Goal: Task Accomplishment & Management: Manage account settings

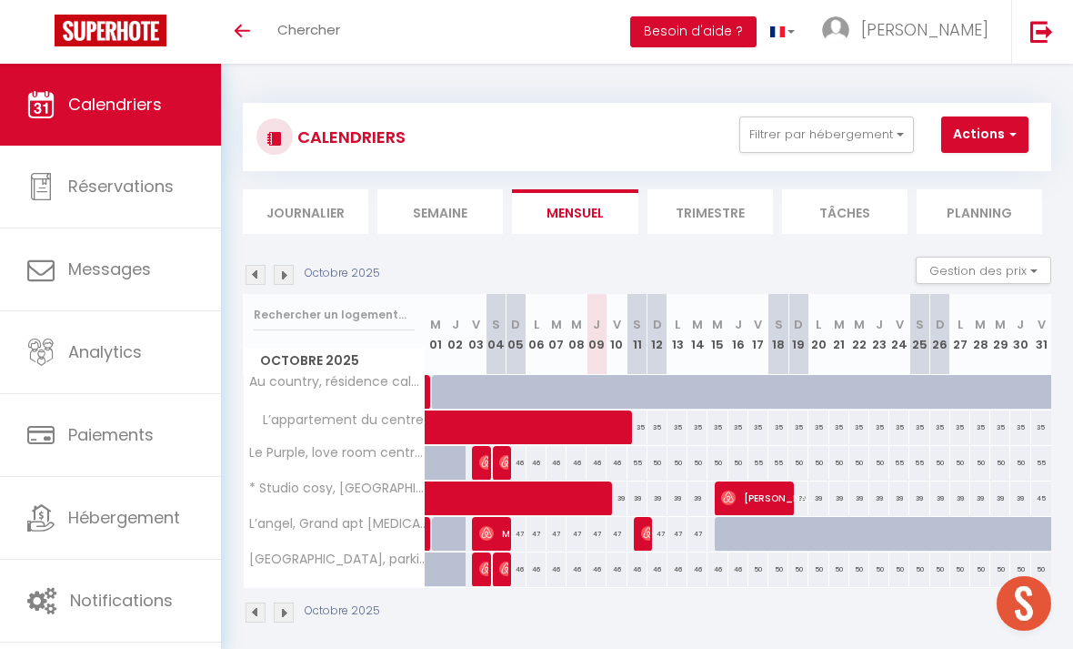
click at [253, 273] on img at bounding box center [256, 275] width 20 height 20
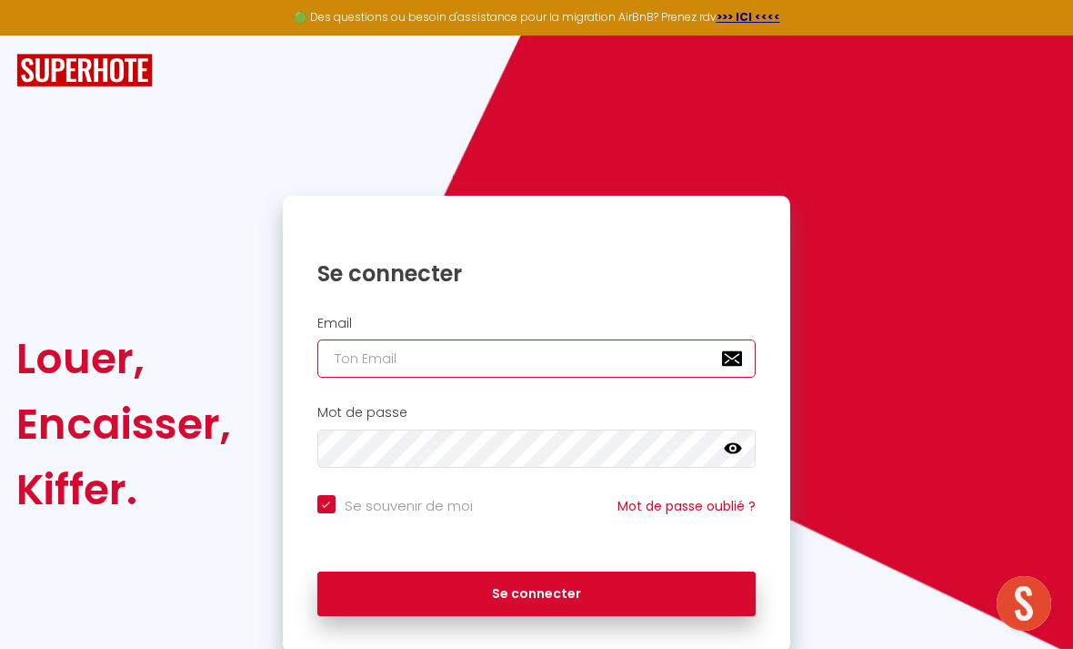
click at [414, 364] on input "email" at bounding box center [536, 358] width 439 height 38
type input "[EMAIL_ADDRESS][DOMAIN_NAME]"
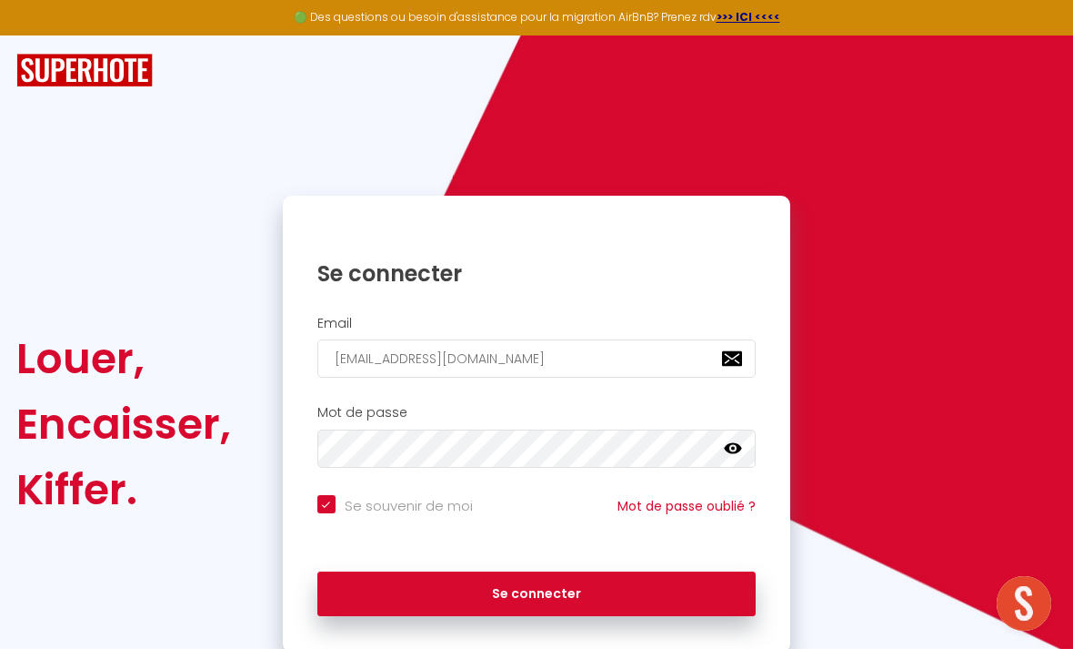
click at [537, 590] on button "Se connecter" at bounding box center [536, 593] width 439 height 45
checkbox input "true"
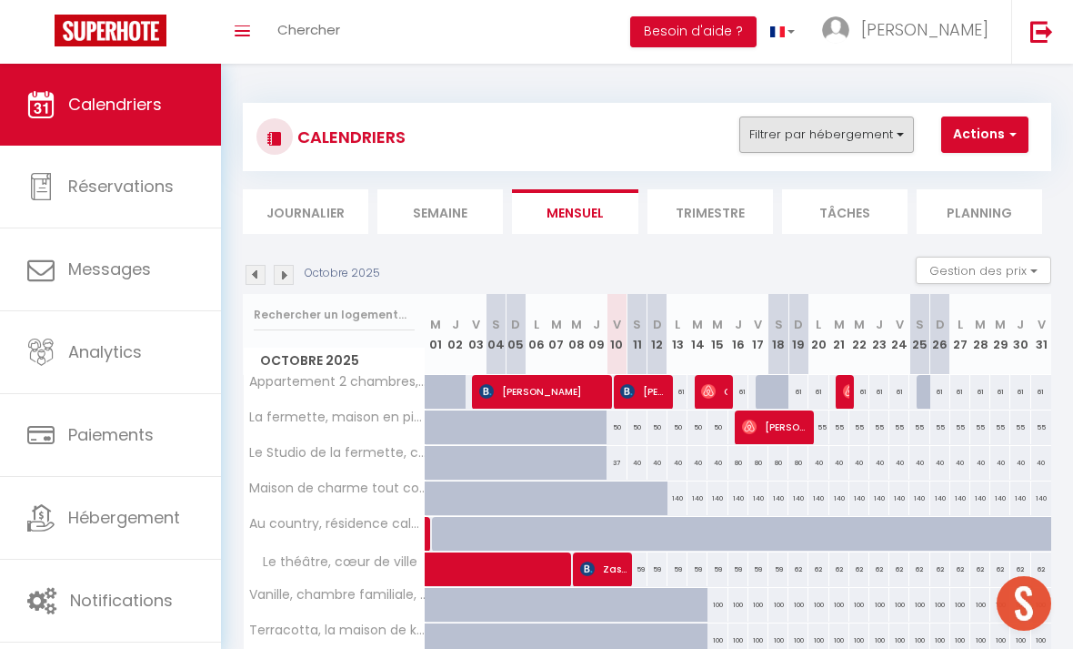
click at [859, 121] on button "Filtrer par hébergement" at bounding box center [826, 134] width 175 height 36
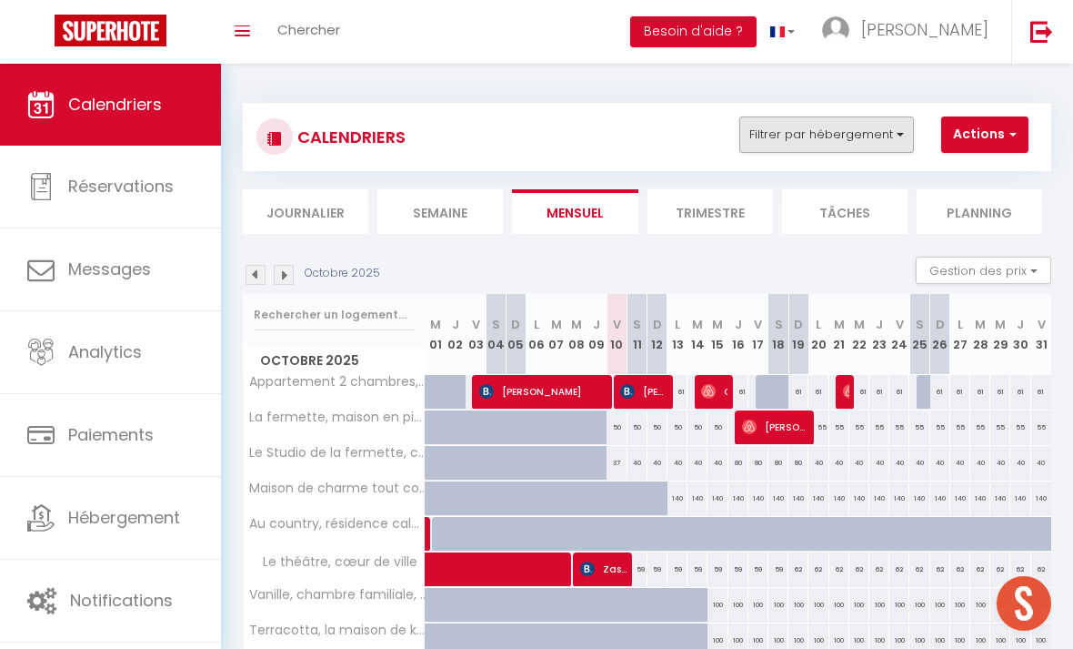
click at [818, 144] on button "Filtrer par hébergement" at bounding box center [826, 134] width 175 height 36
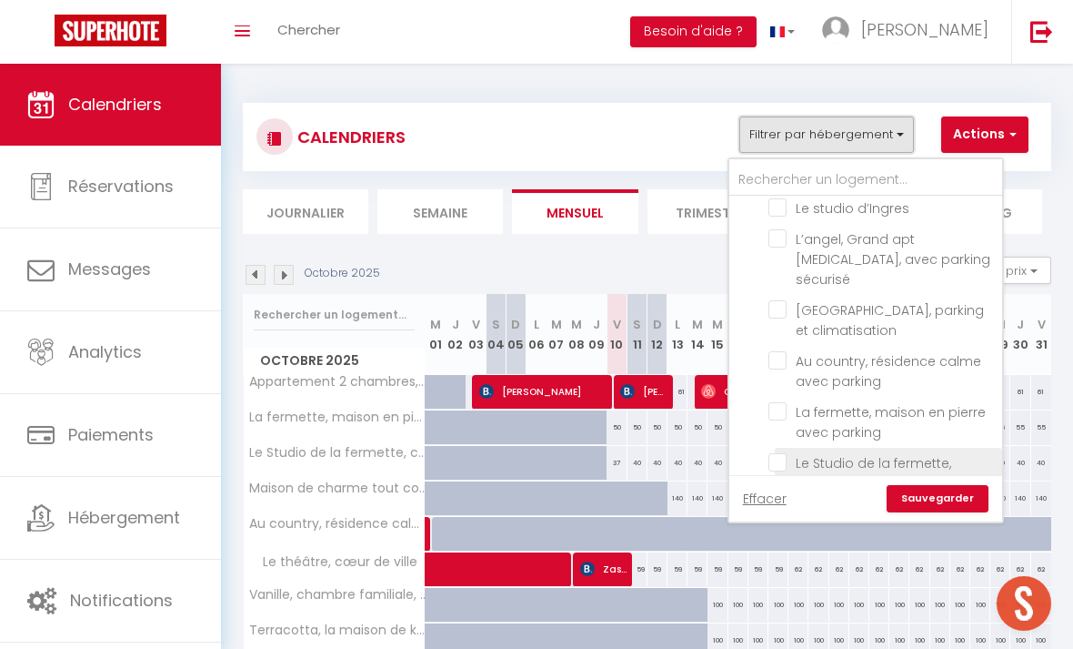
scroll to position [1590, 0]
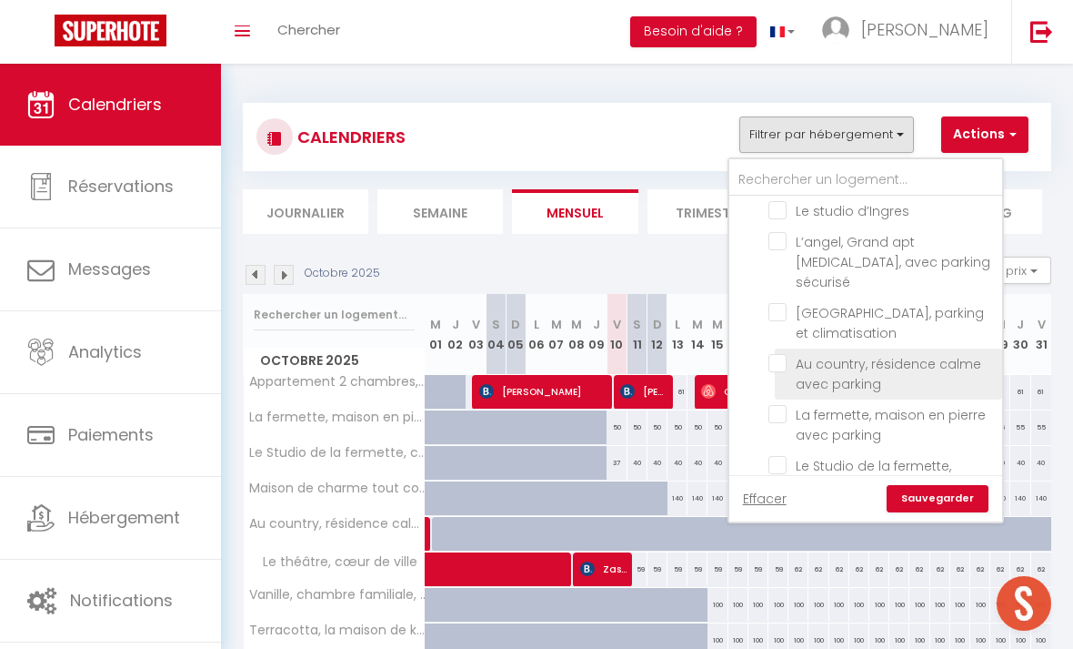
click at [779, 354] on input "Au country, résidence calme avec parking" at bounding box center [882, 363] width 227 height 18
checkbox input "true"
checkbox input "false"
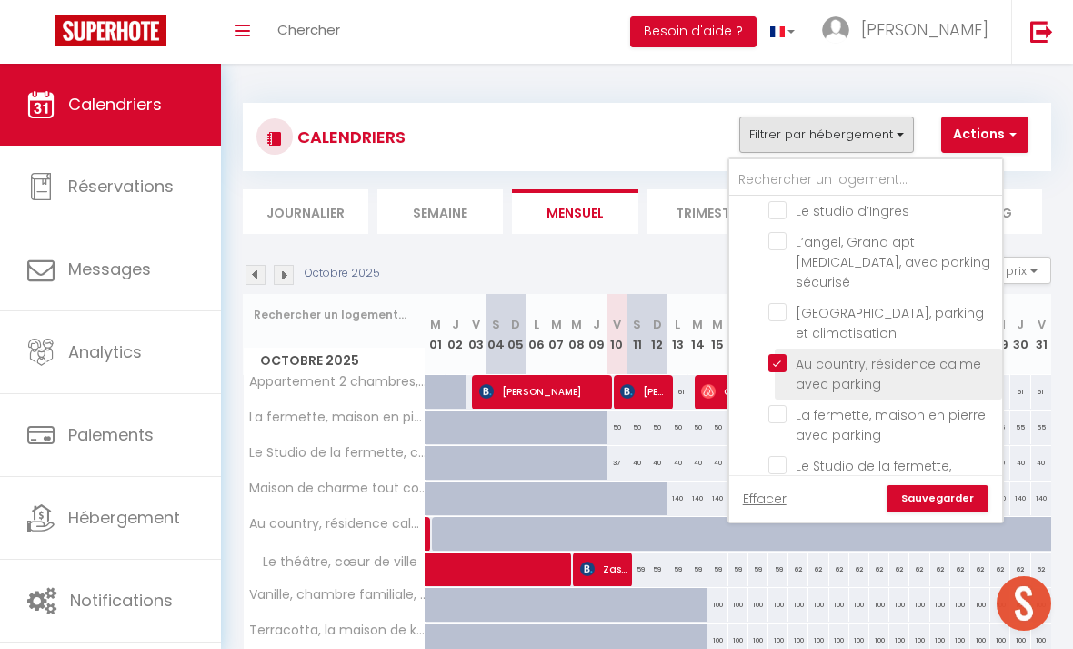
checkbox input "false"
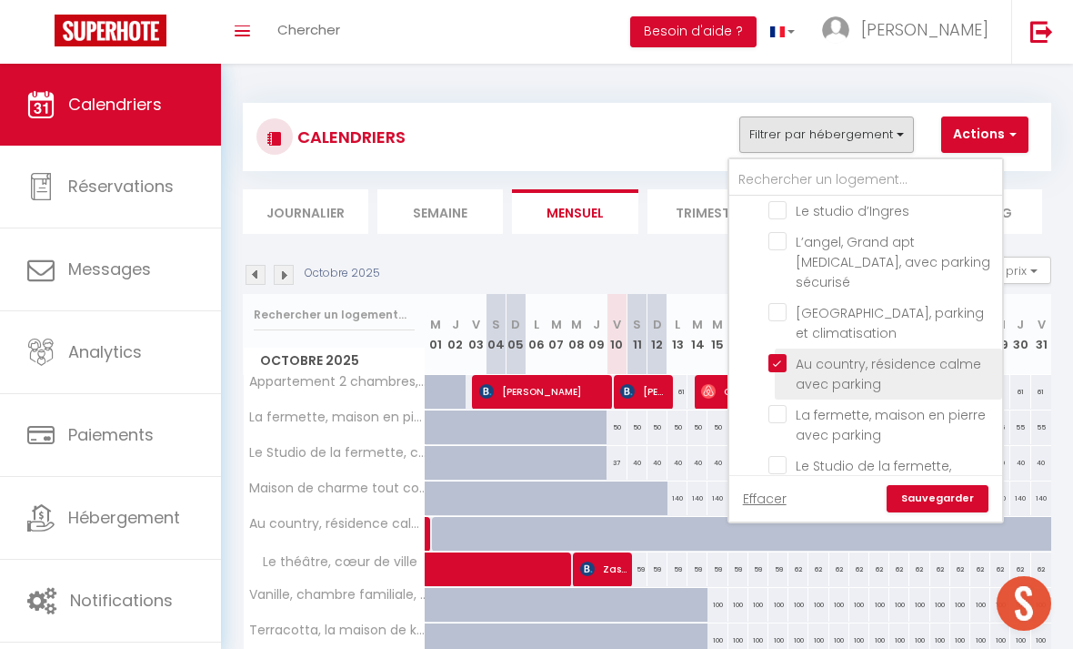
checkbox input "false"
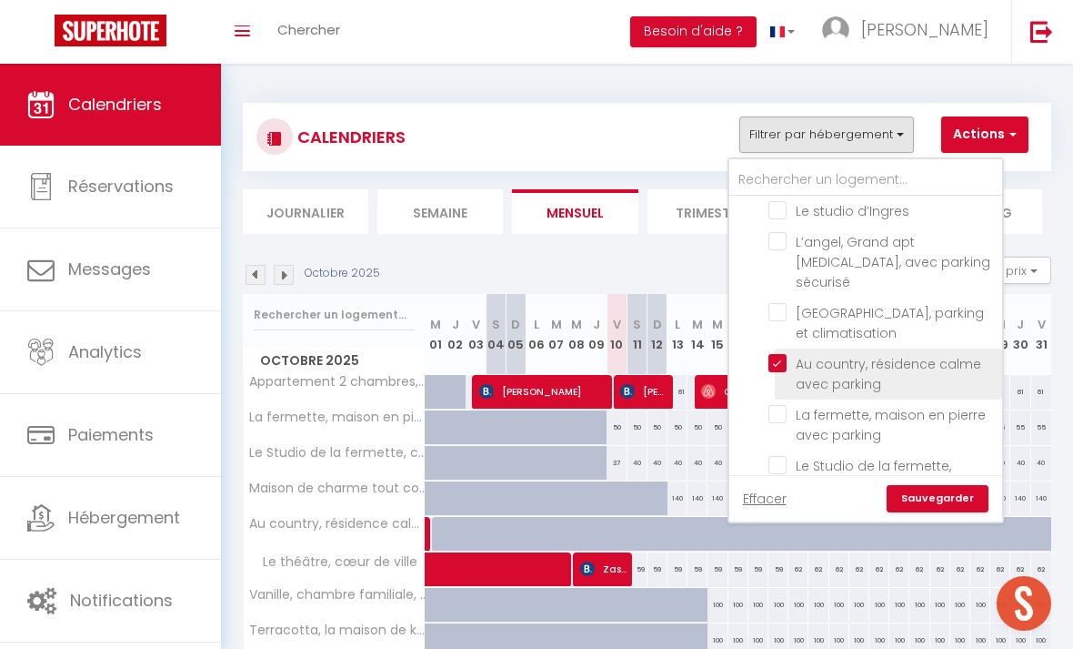
checkbox input "false"
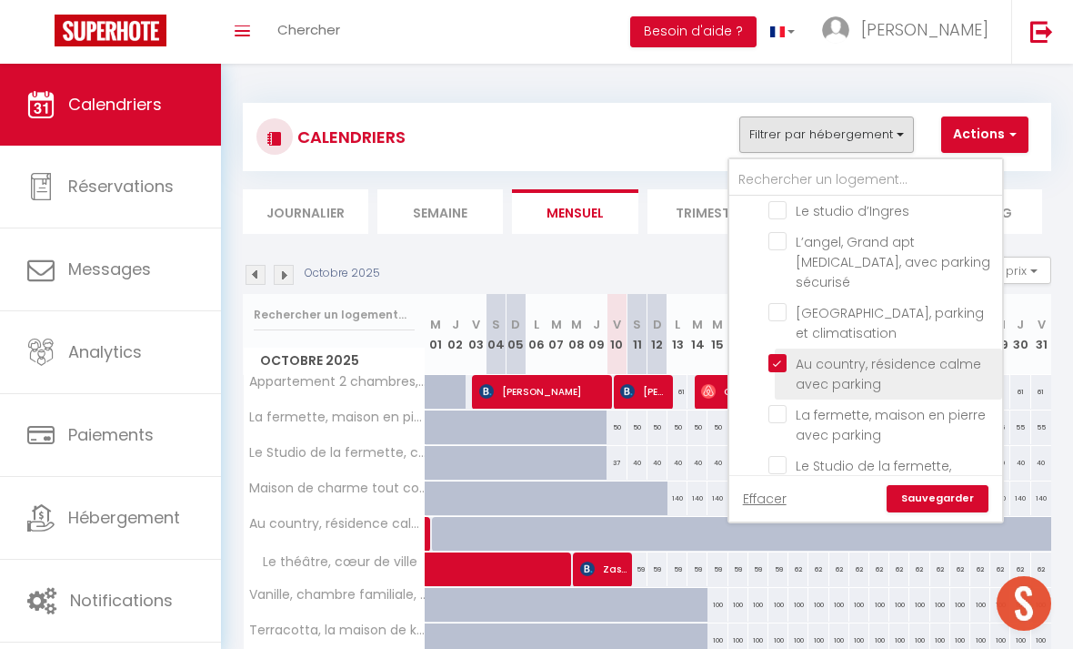
checkbox input "false"
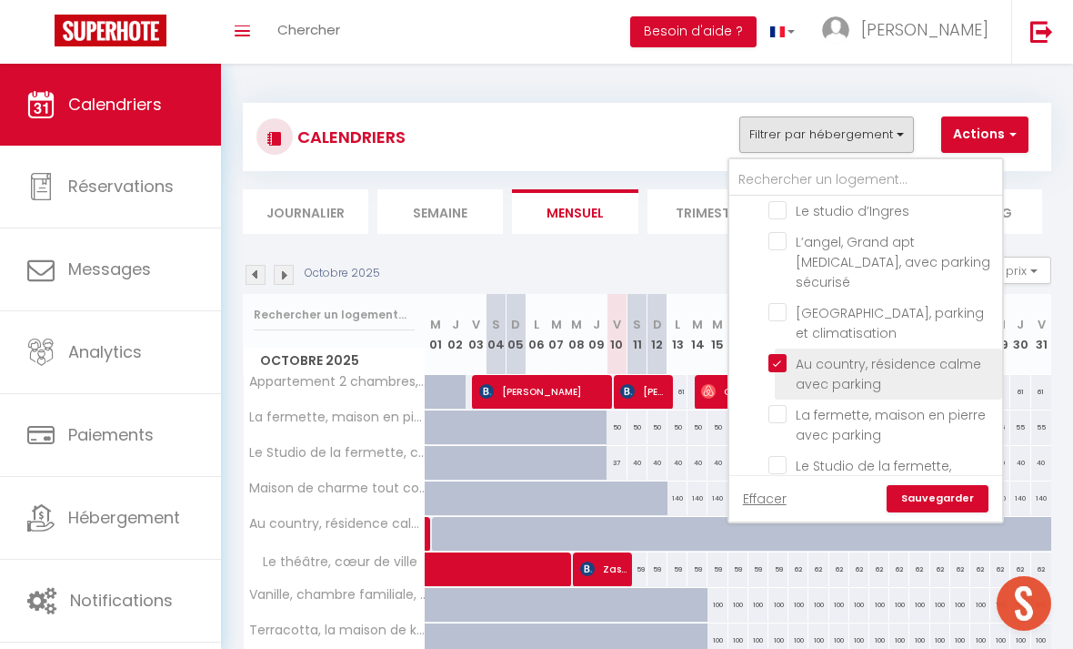
checkbox input "false"
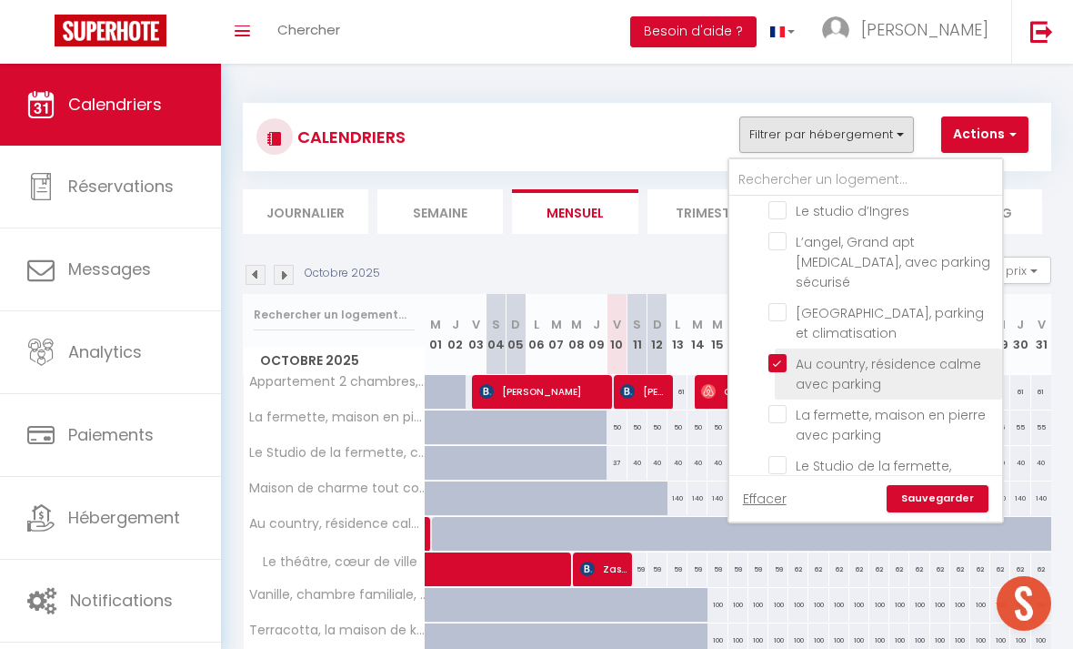
checkbox input "false"
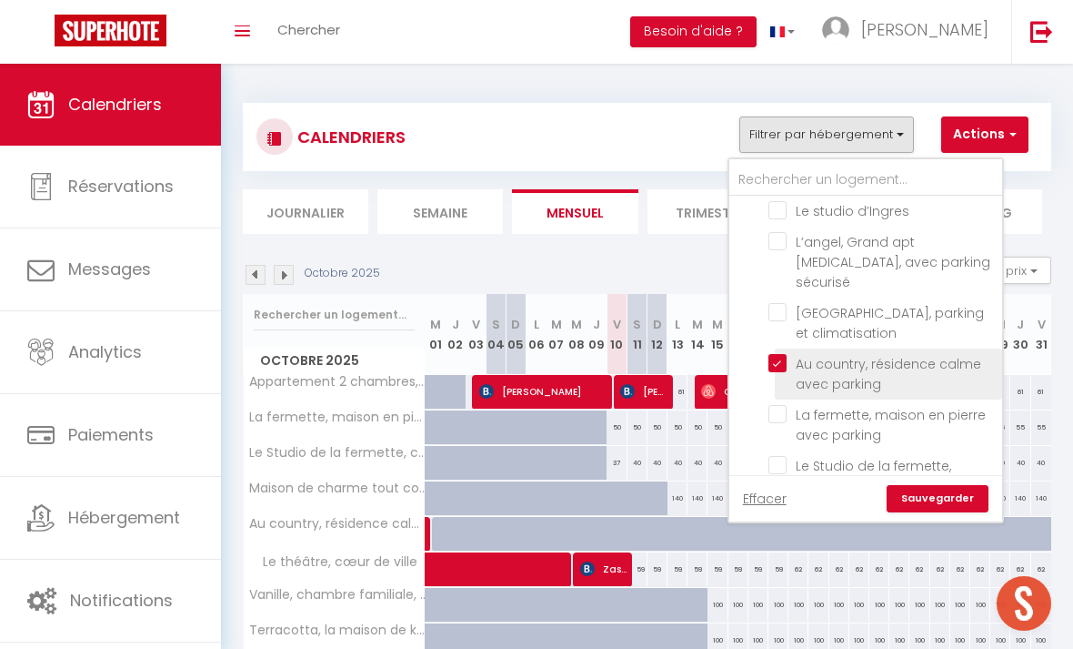
checkbox input "false"
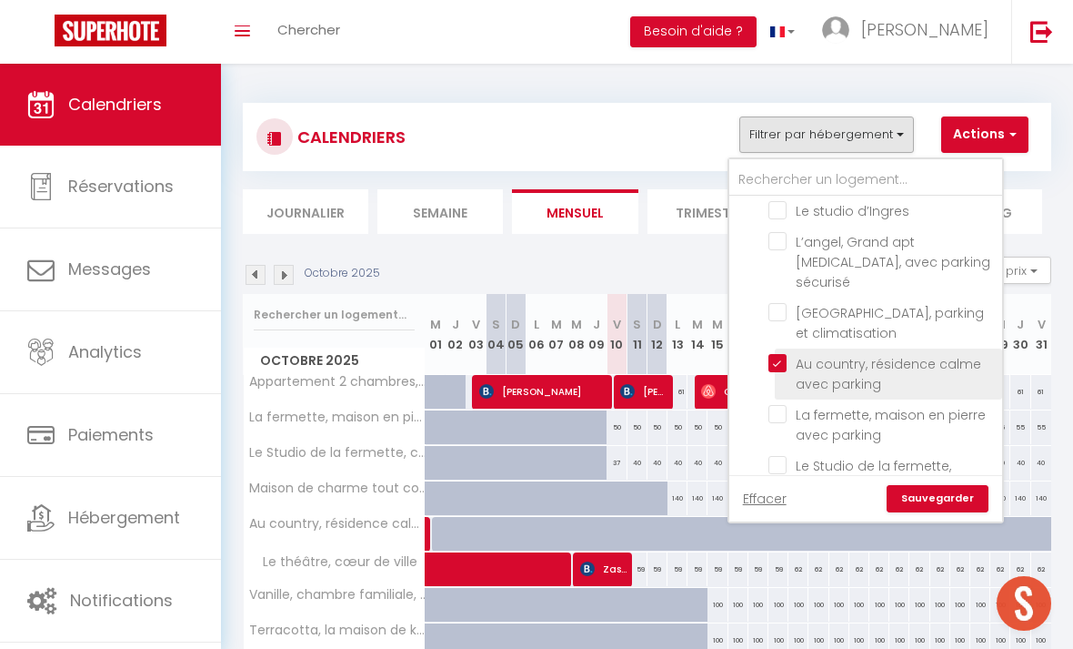
checkbox input "false"
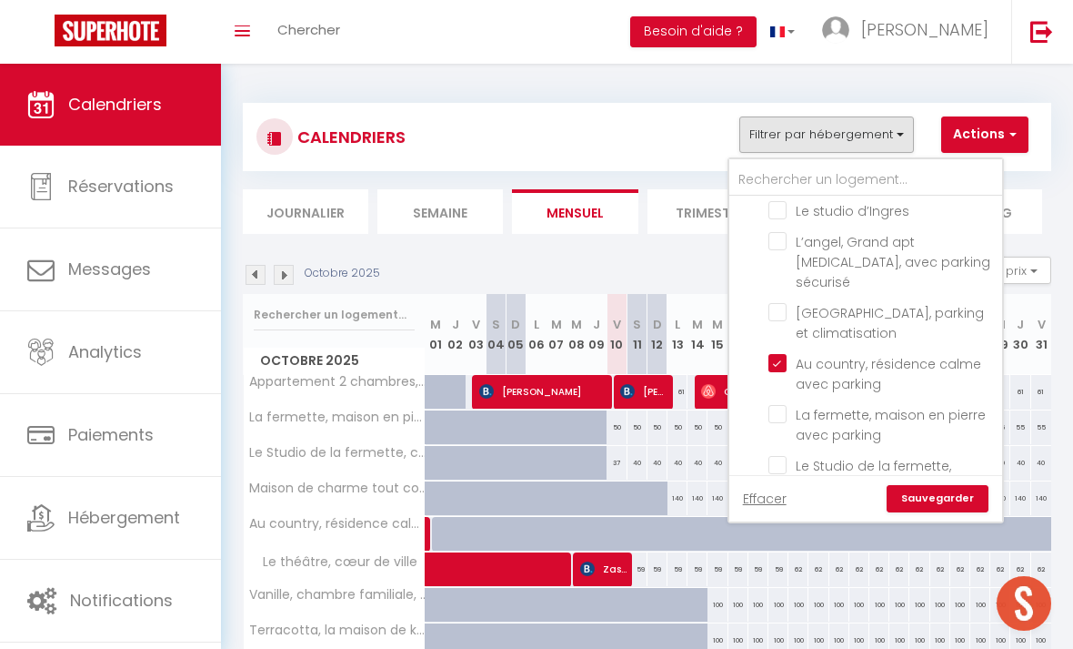
click at [779, 297] on li "[GEOGRAPHIC_DATA], parking et climatisation" at bounding box center [888, 322] width 227 height 51
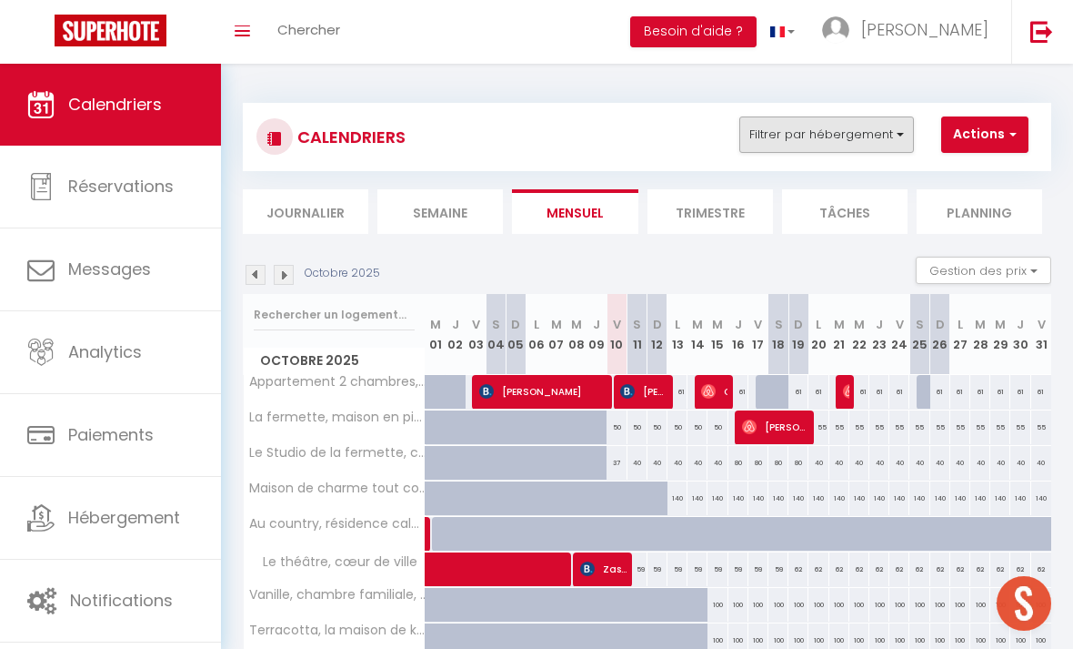
click at [824, 143] on button "Filtrer par hébergement" at bounding box center [826, 134] width 175 height 36
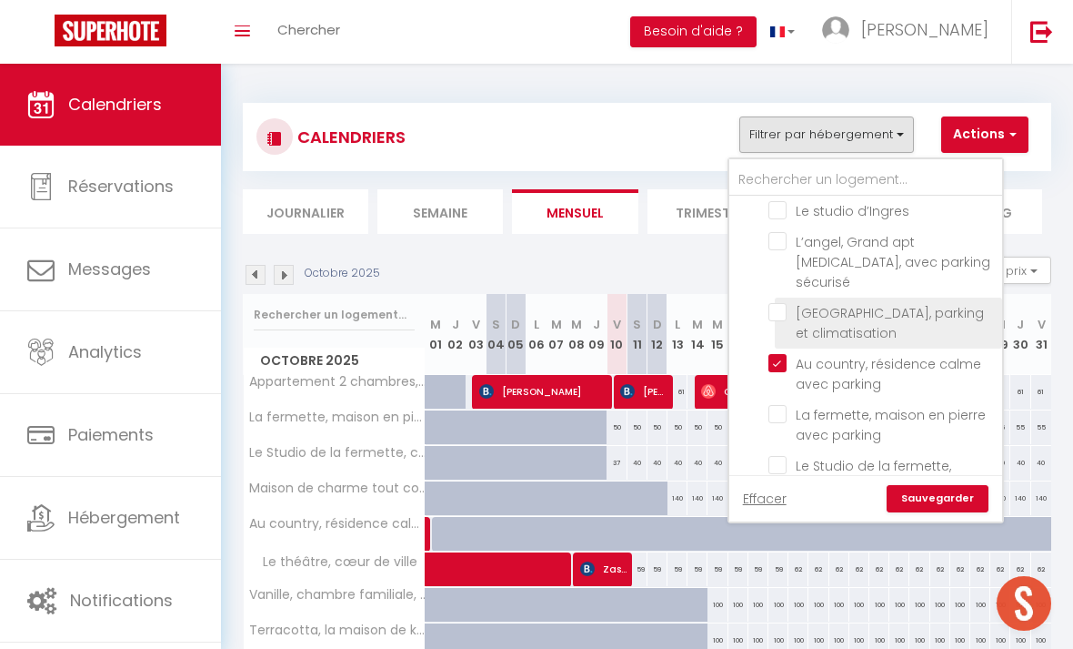
click at [780, 303] on input "[GEOGRAPHIC_DATA], parking et climatisation" at bounding box center [882, 312] width 227 height 18
checkbox input "true"
checkbox input "false"
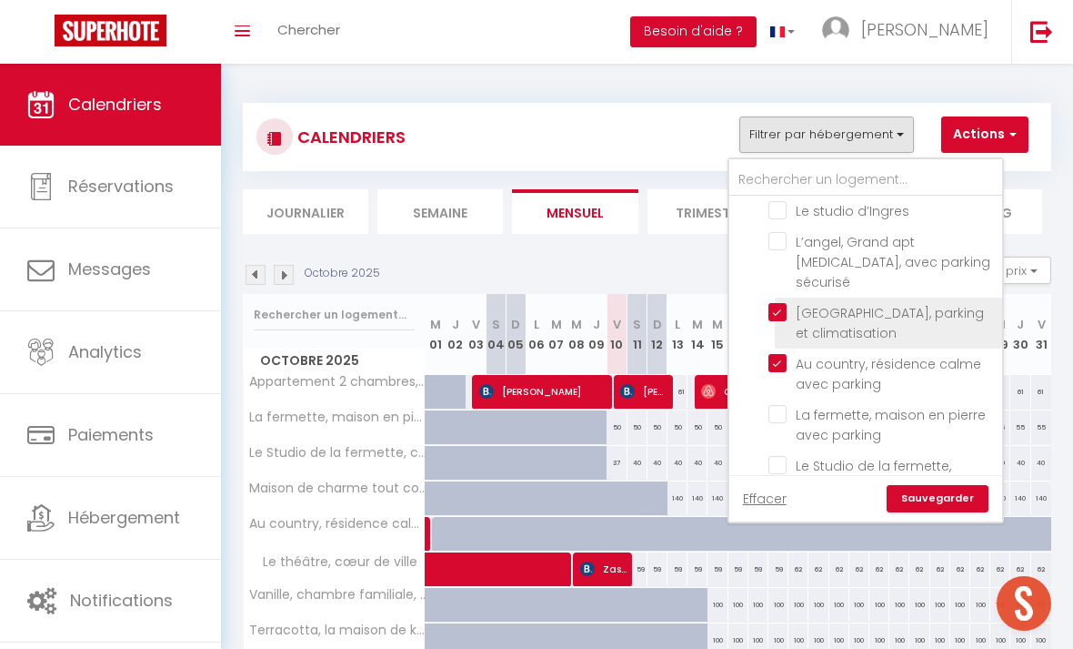
checkbox input "false"
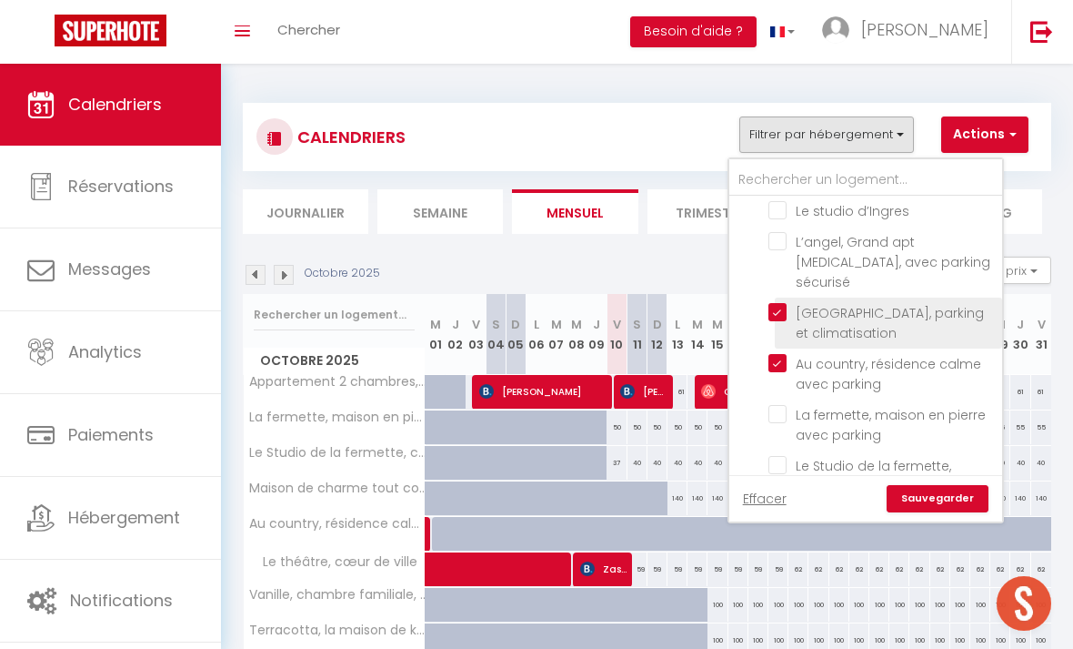
checkbox input "false"
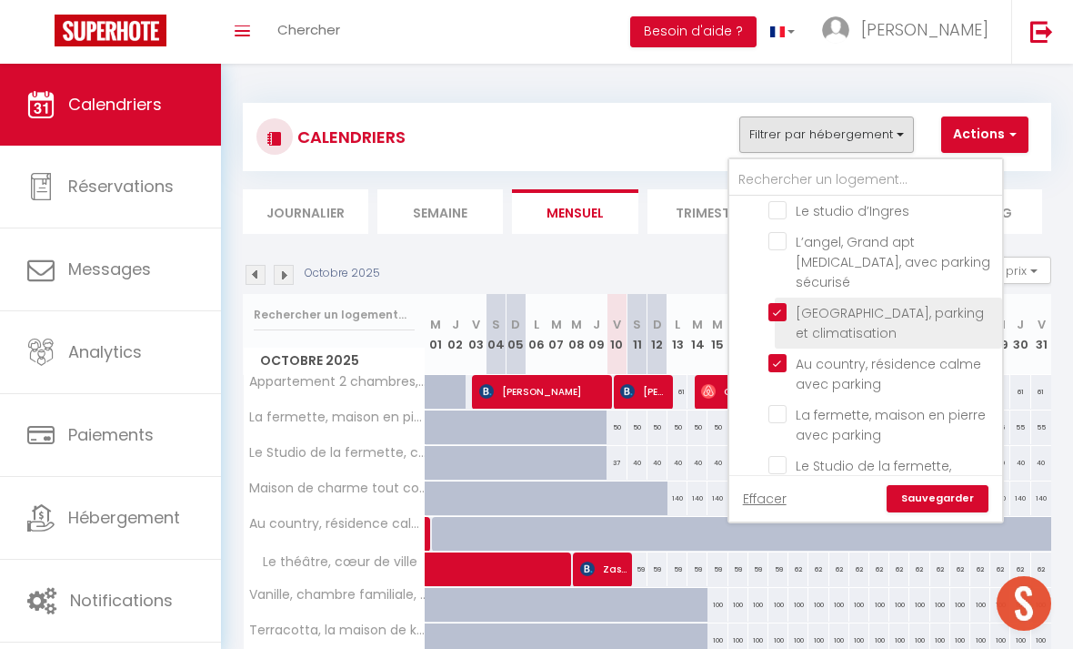
checkbox input "false"
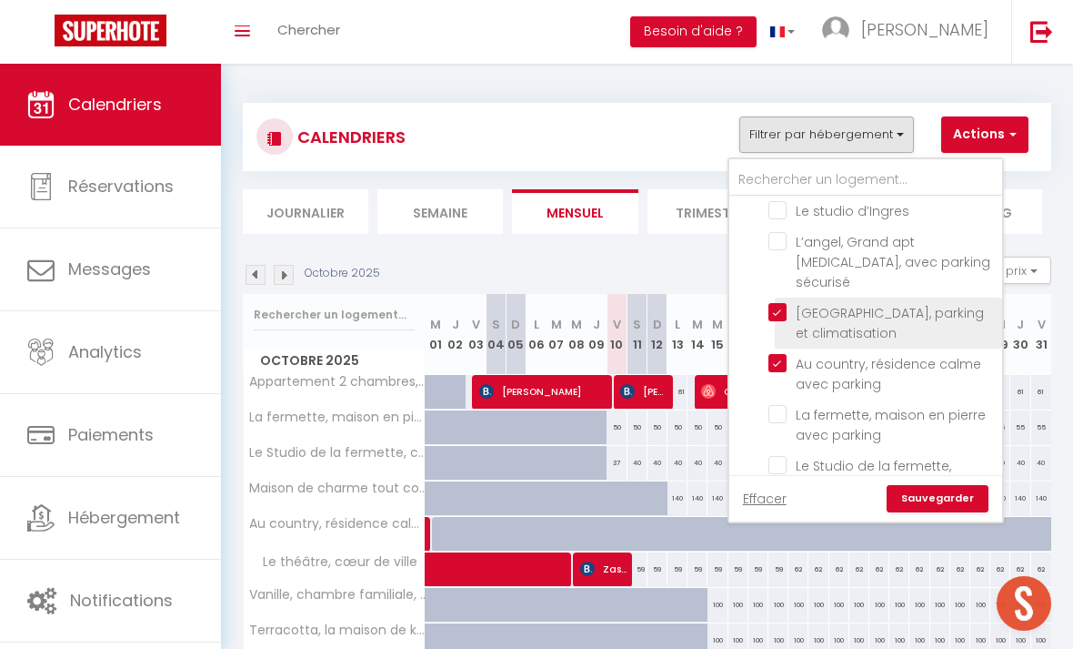
checkbox input "false"
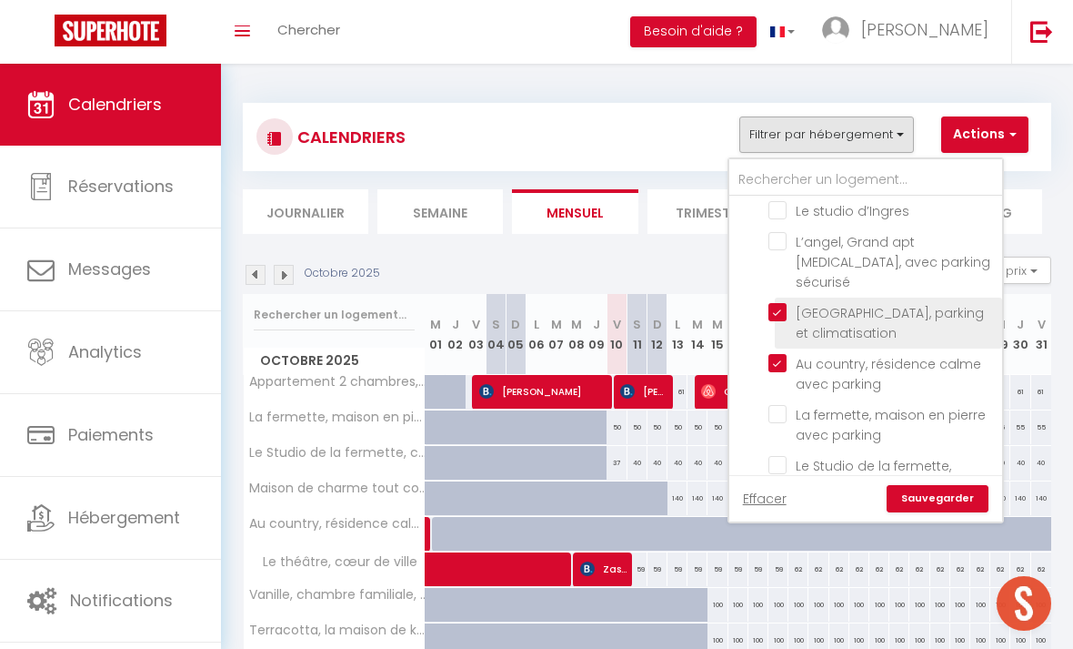
checkbox input "false"
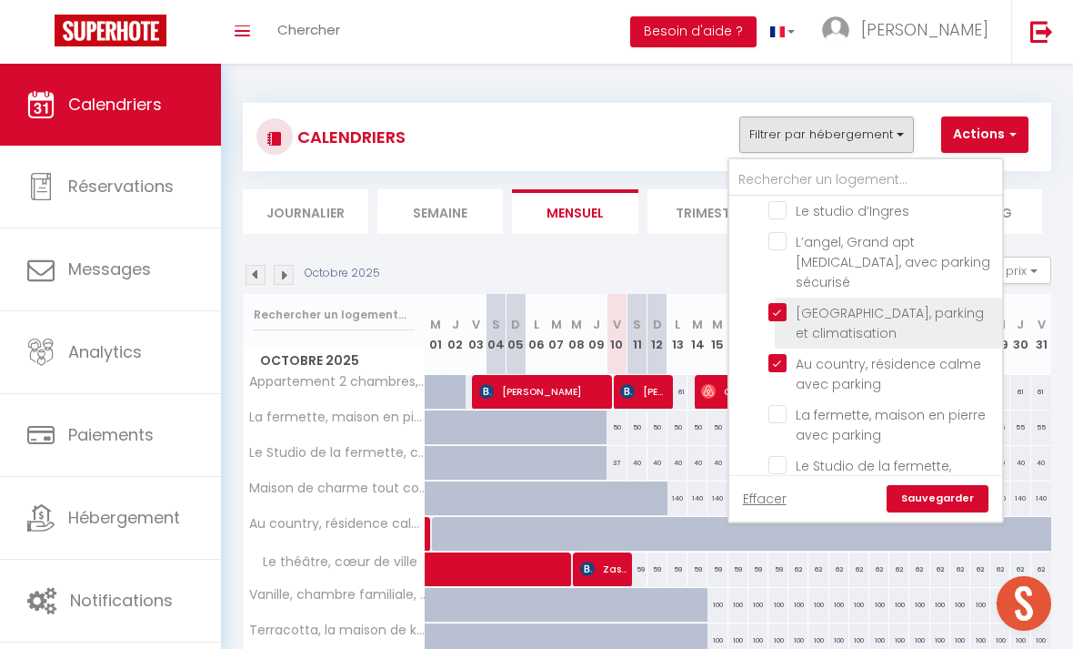
checkbox input "false"
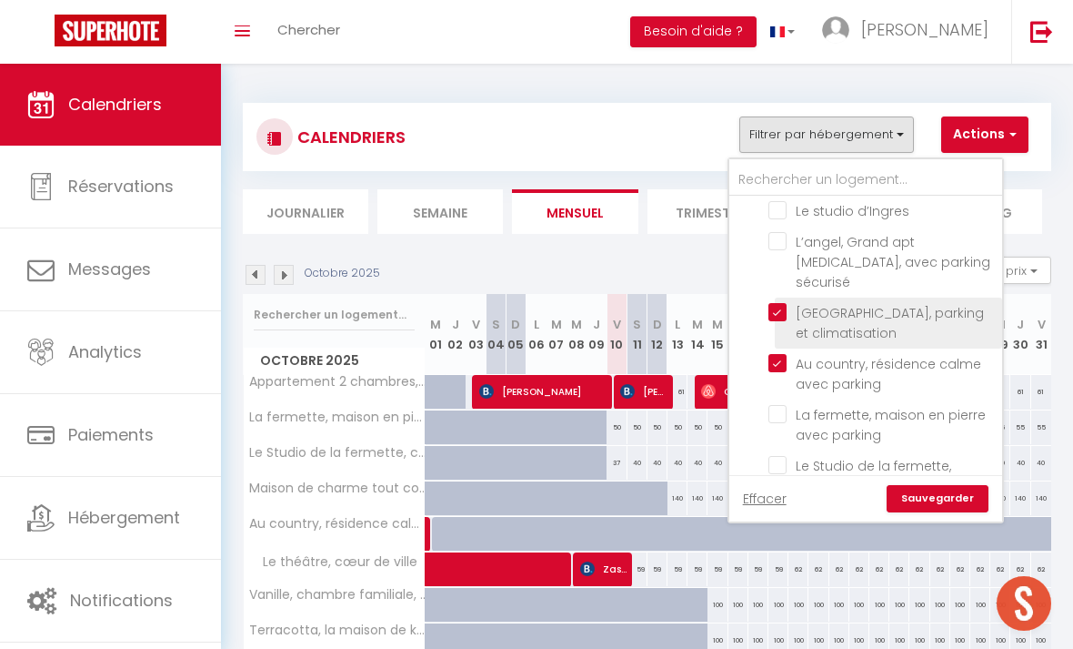
checkbox input "false"
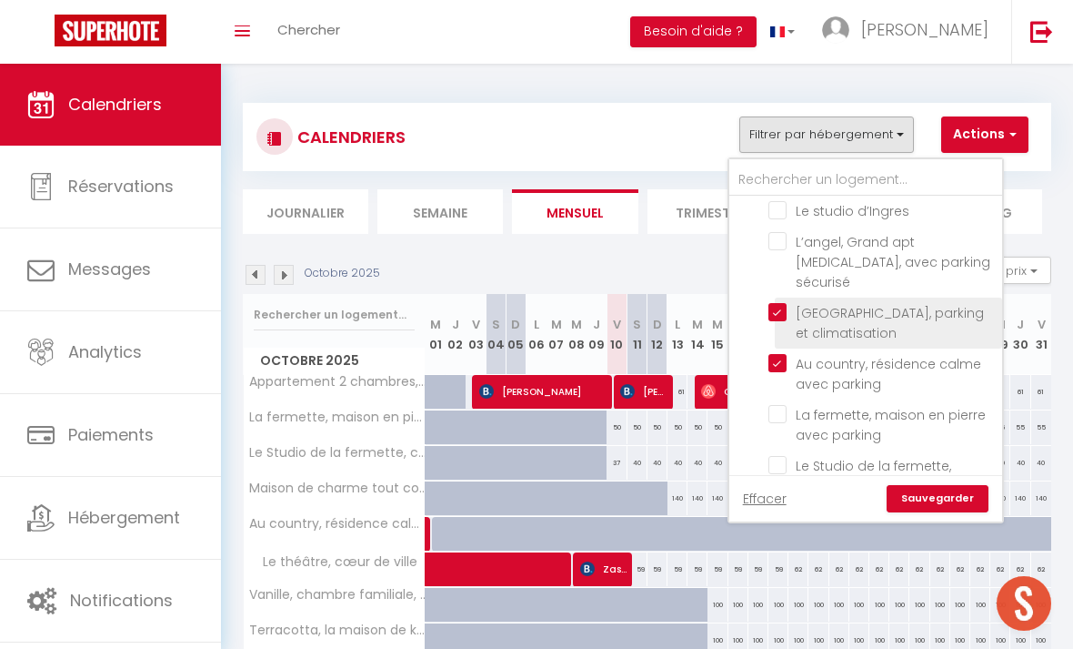
checkbox input "false"
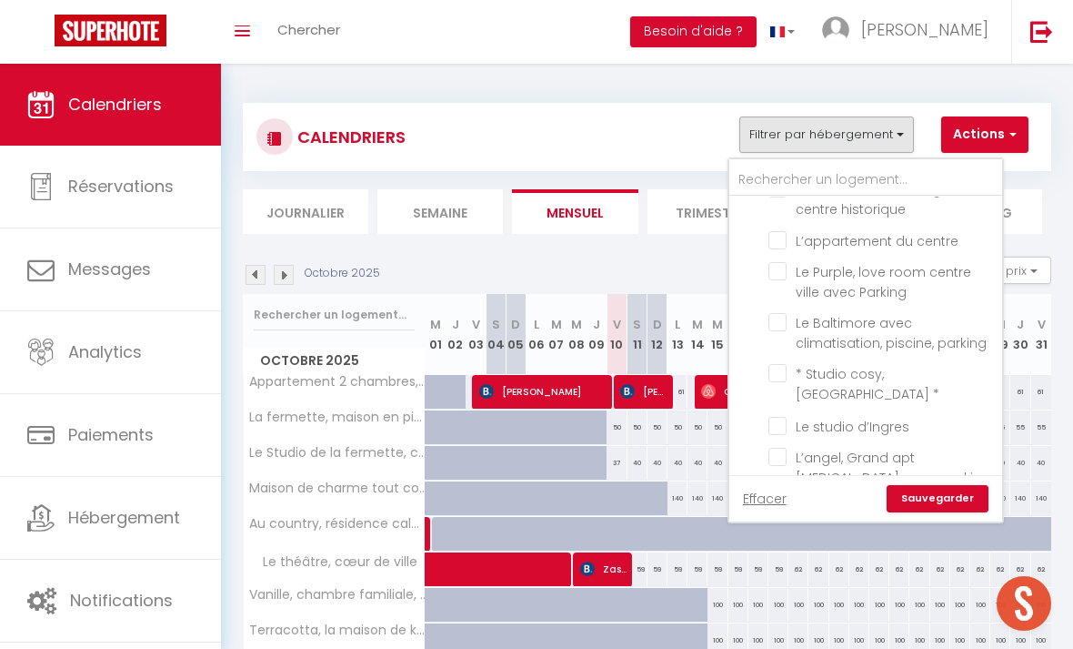
scroll to position [1365, 0]
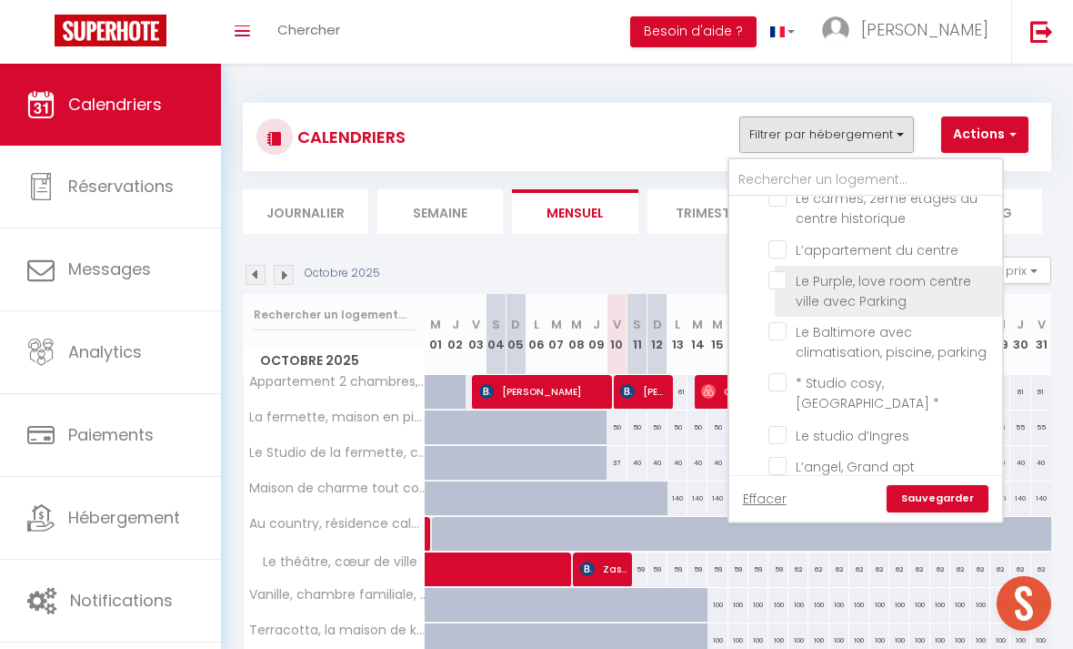
click at [780, 271] on input "Le Purple, love room centre ville avec Parking" at bounding box center [882, 280] width 227 height 18
checkbox input "true"
checkbox input "false"
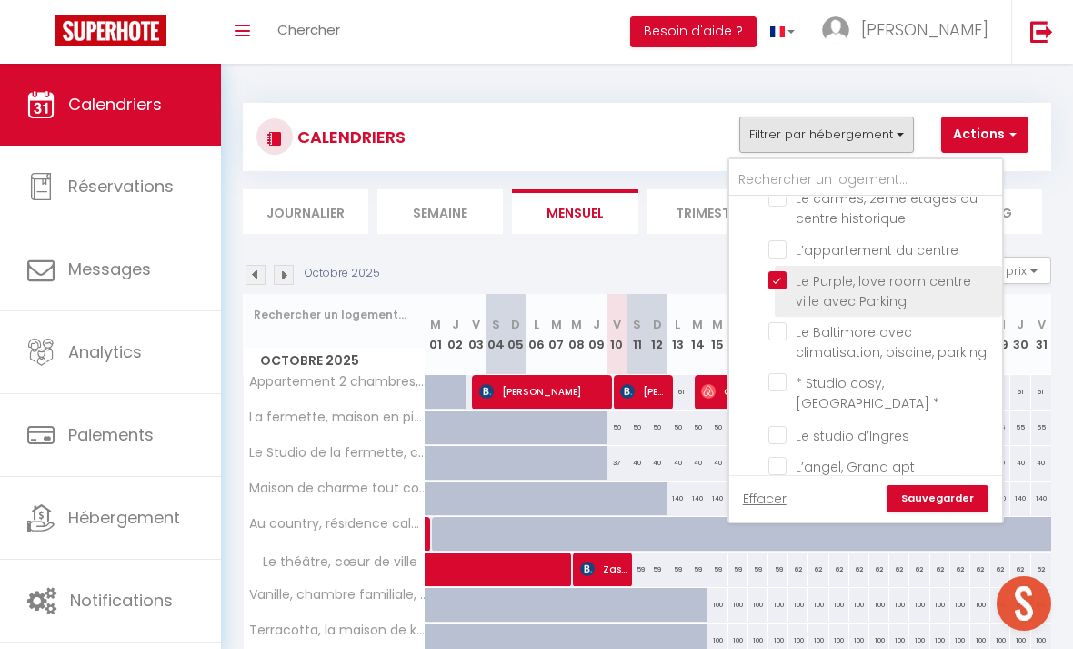
checkbox input "false"
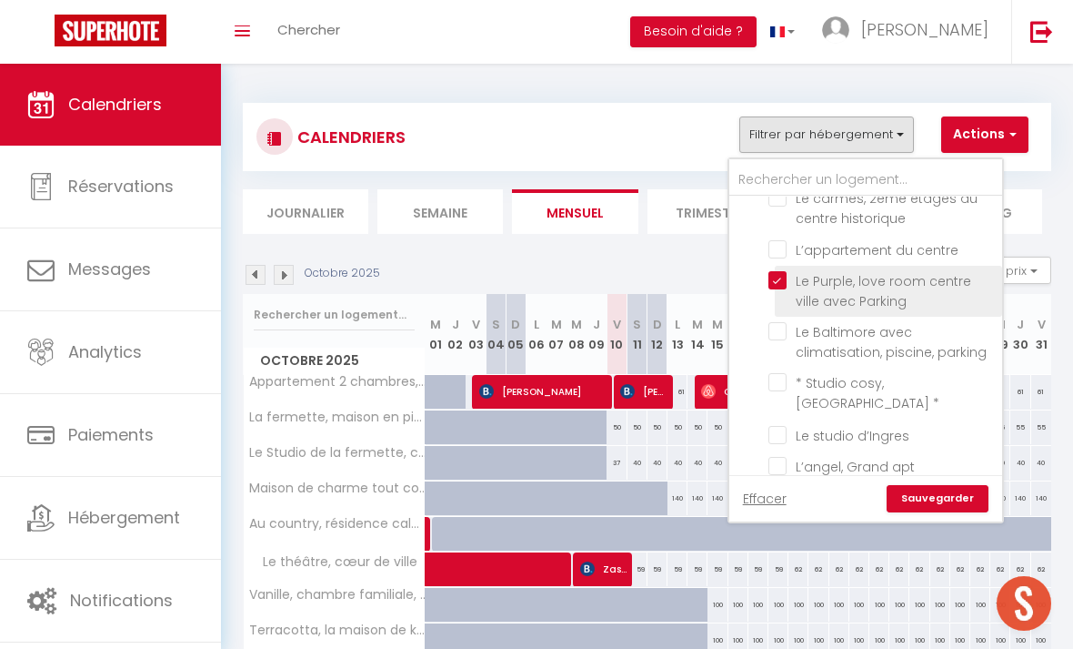
checkbox input "false"
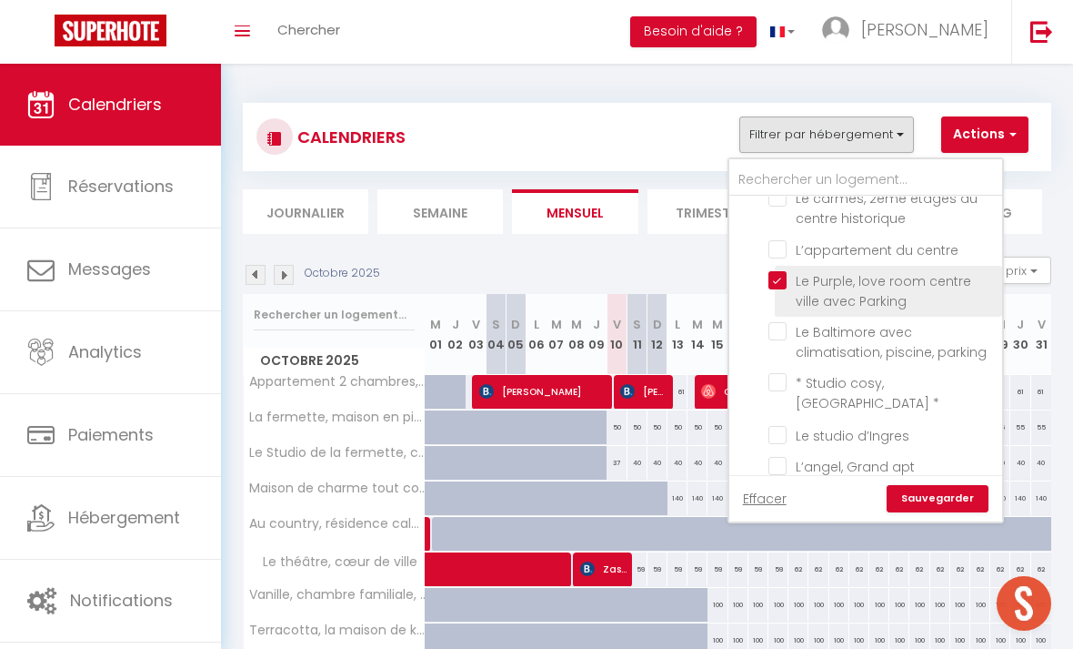
checkbox input "false"
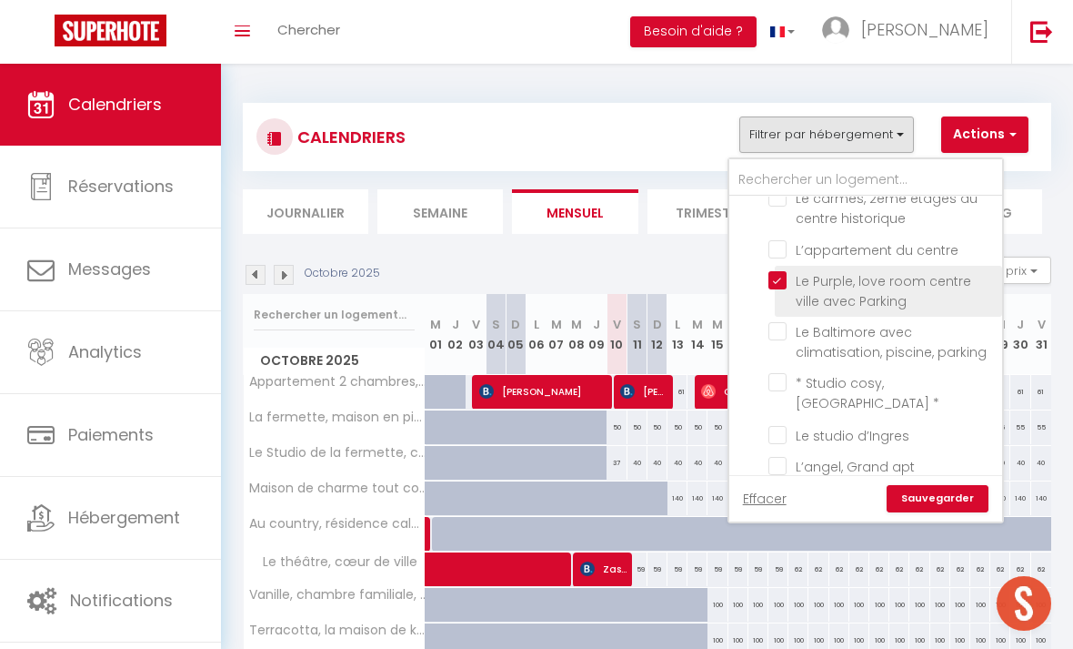
checkbox input "false"
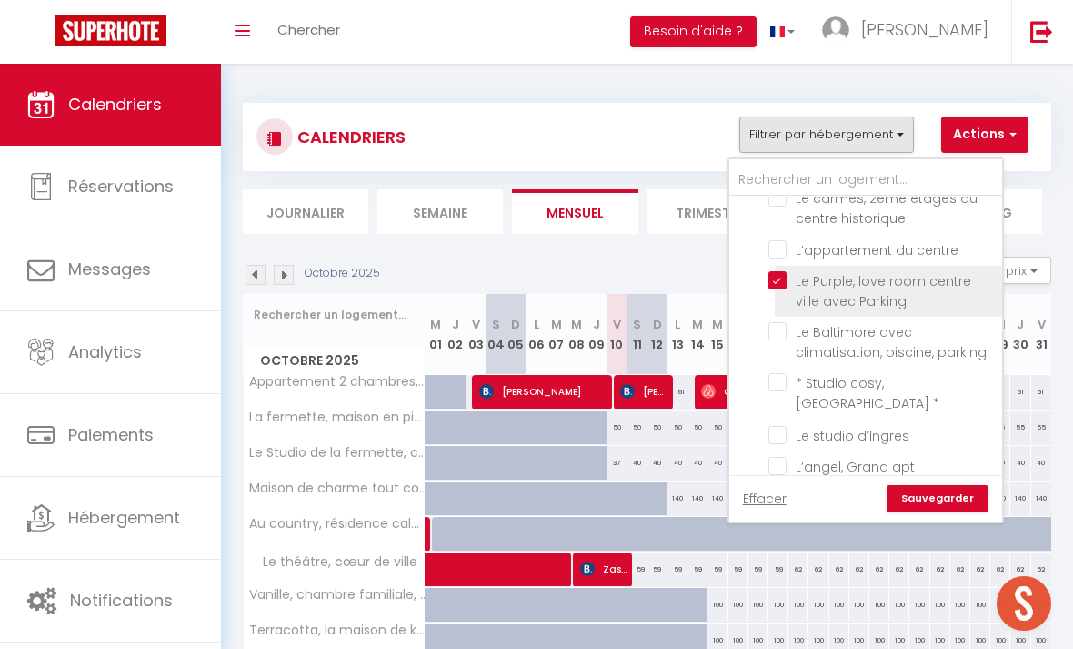
checkbox input "false"
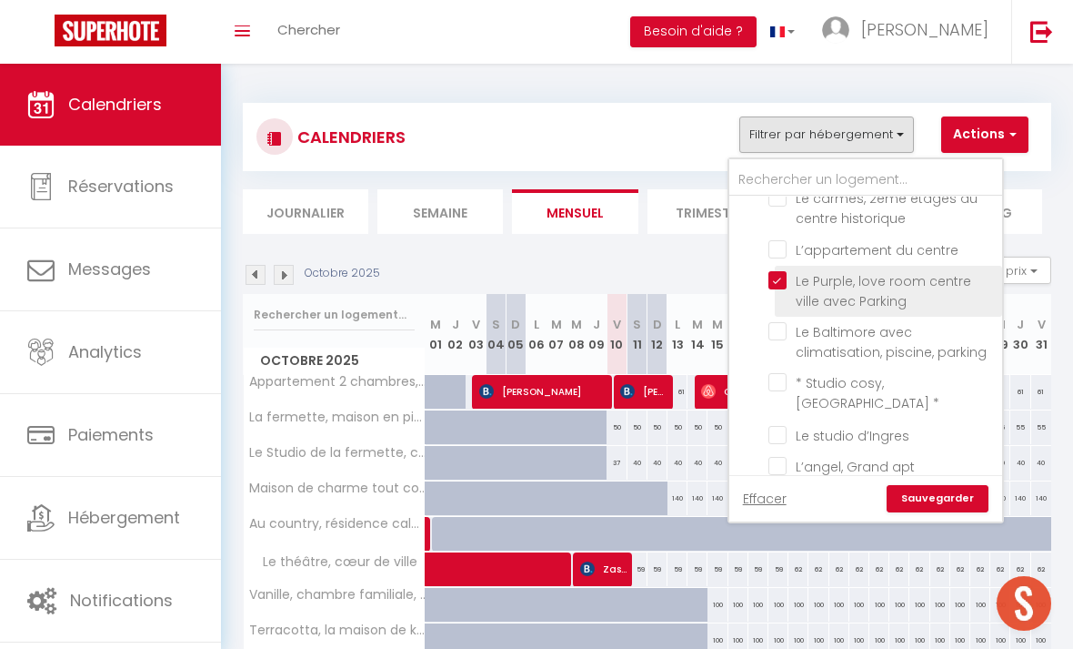
checkbox input "false"
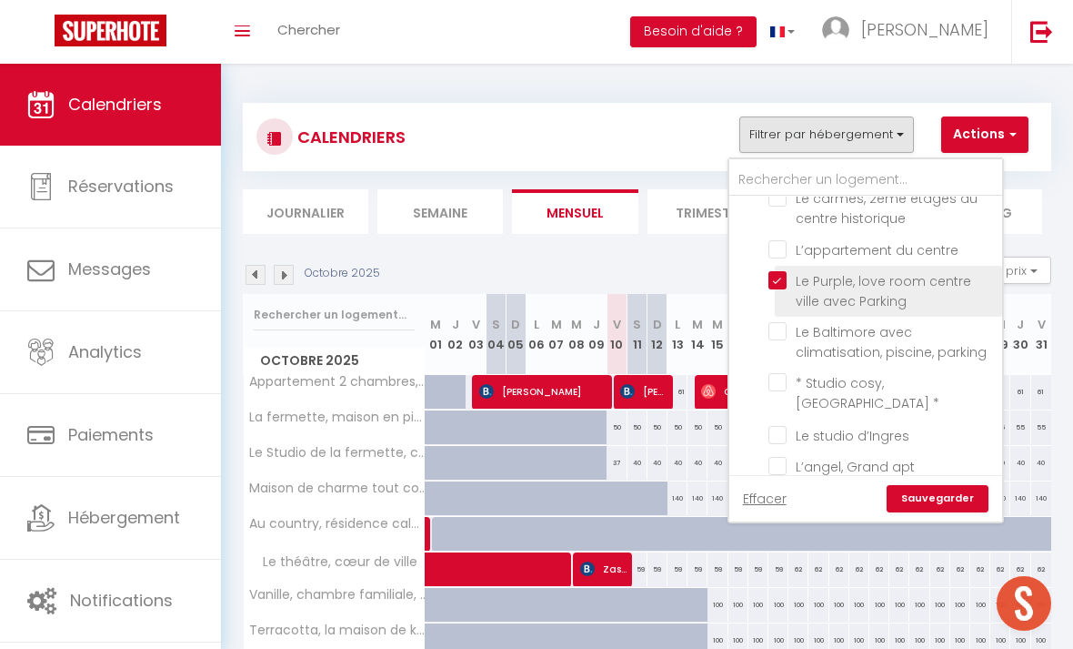
checkbox input "false"
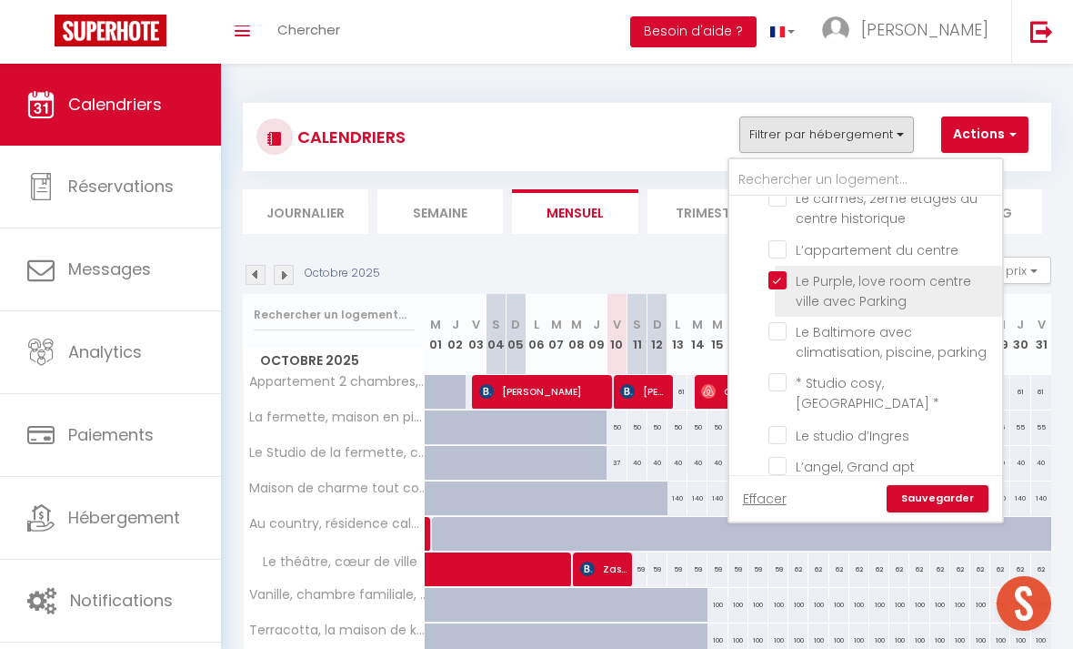
checkbox input "false"
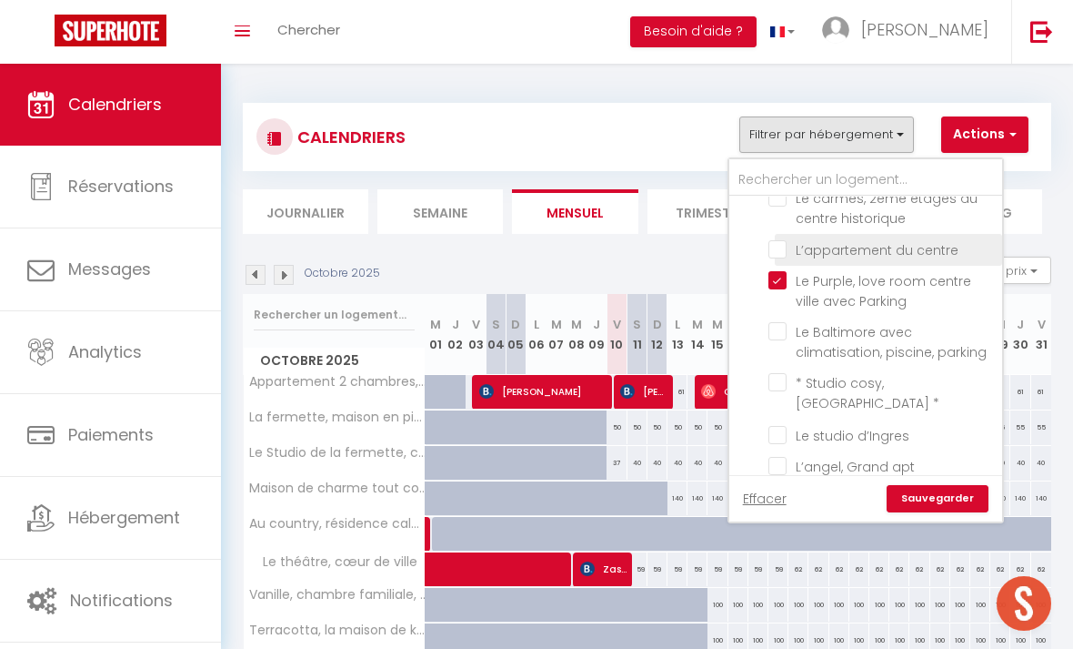
click at [774, 239] on input "L’appartement du centre" at bounding box center [882, 248] width 227 height 18
checkbox input "true"
checkbox input "false"
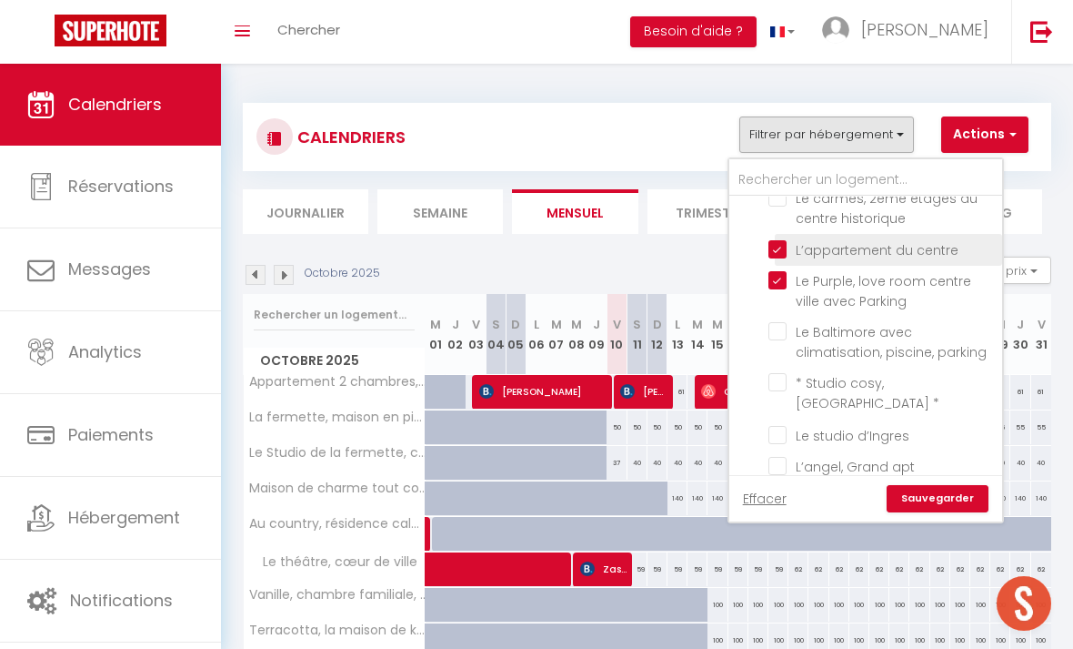
checkbox input "false"
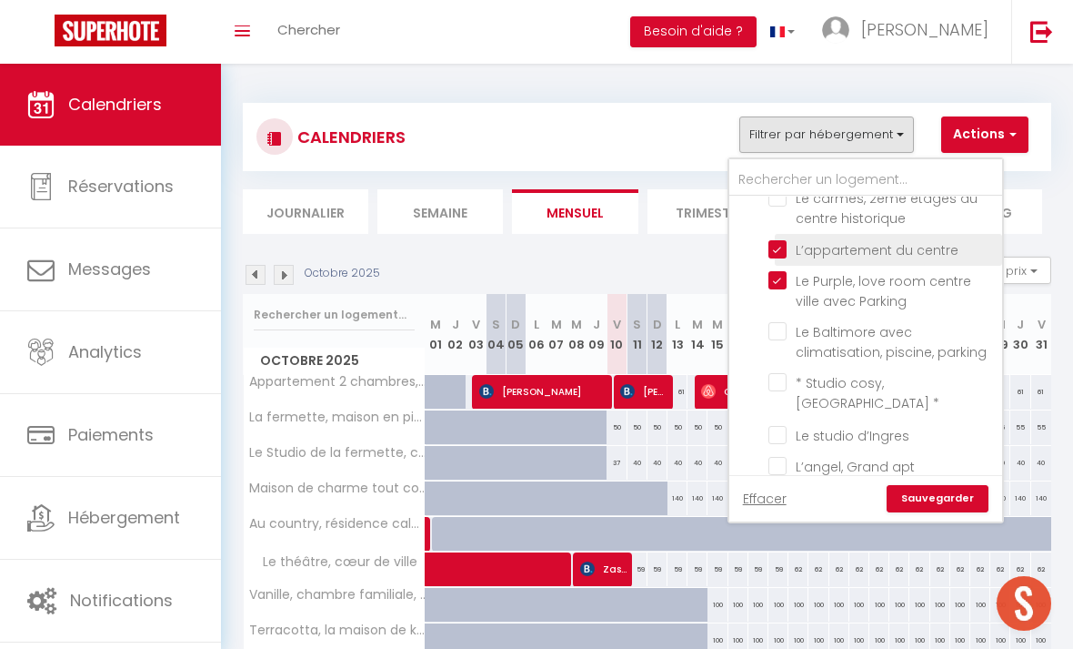
checkbox input "false"
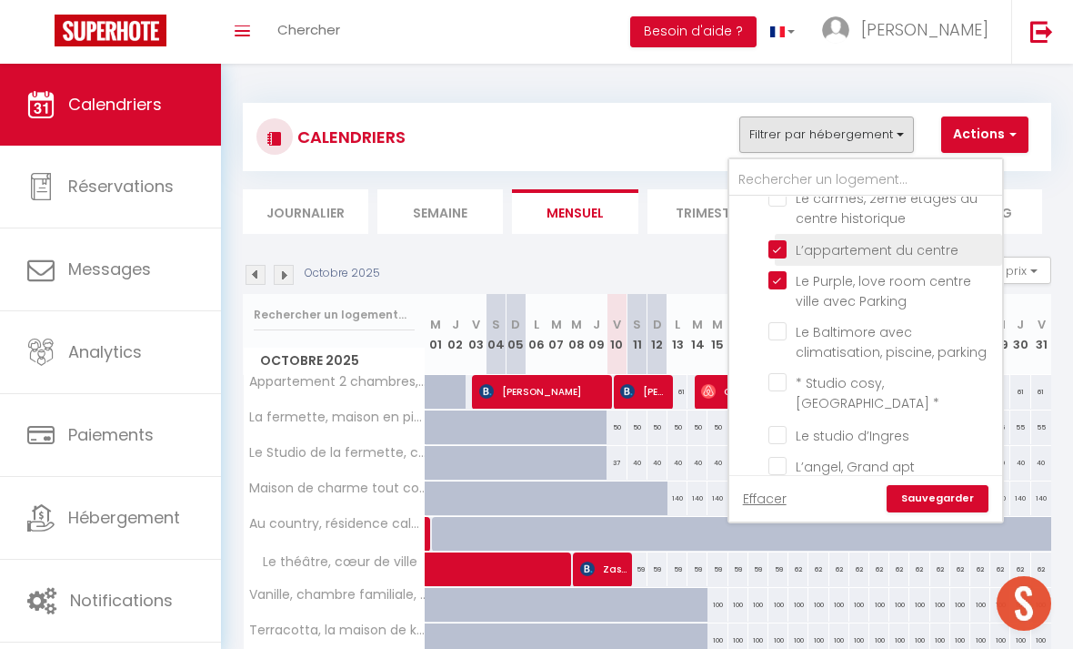
checkbox input "false"
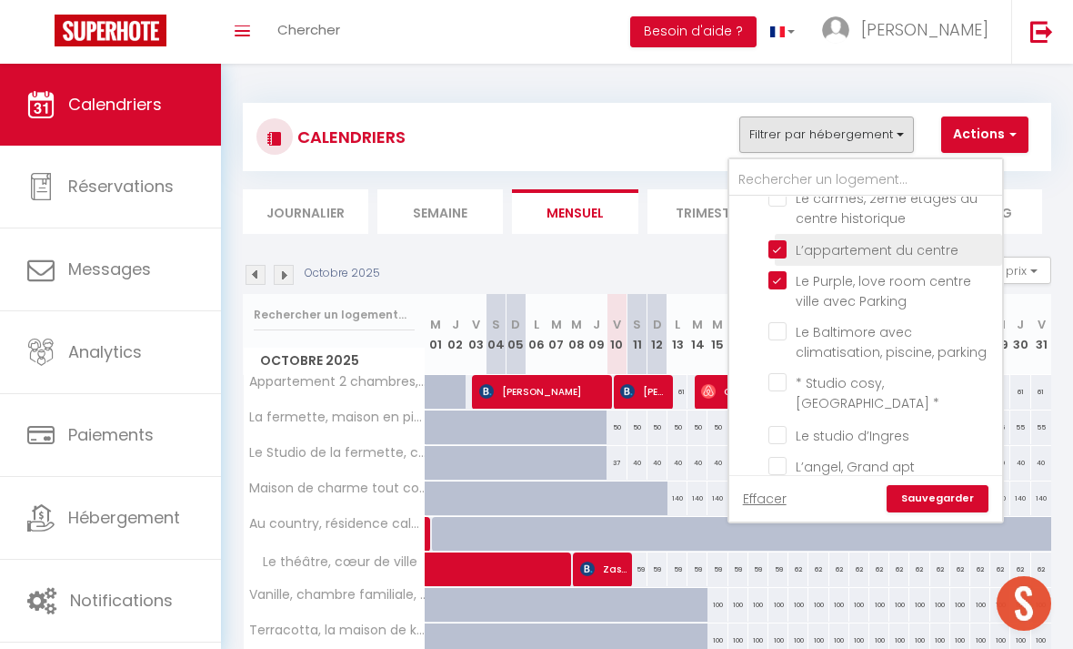
checkbox input "false"
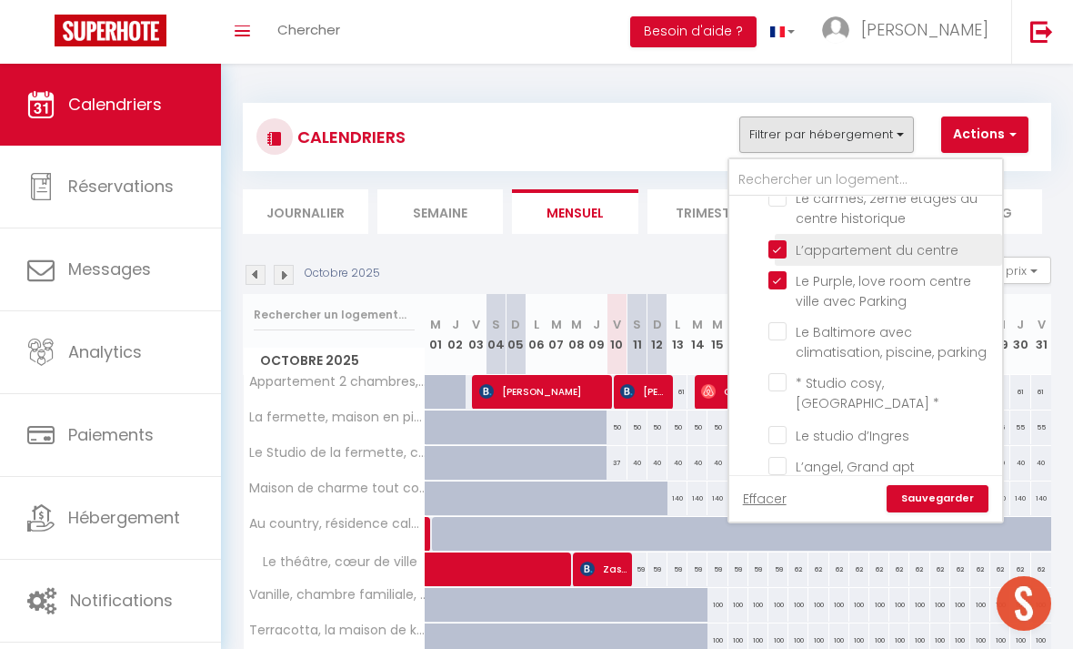
checkbox input "false"
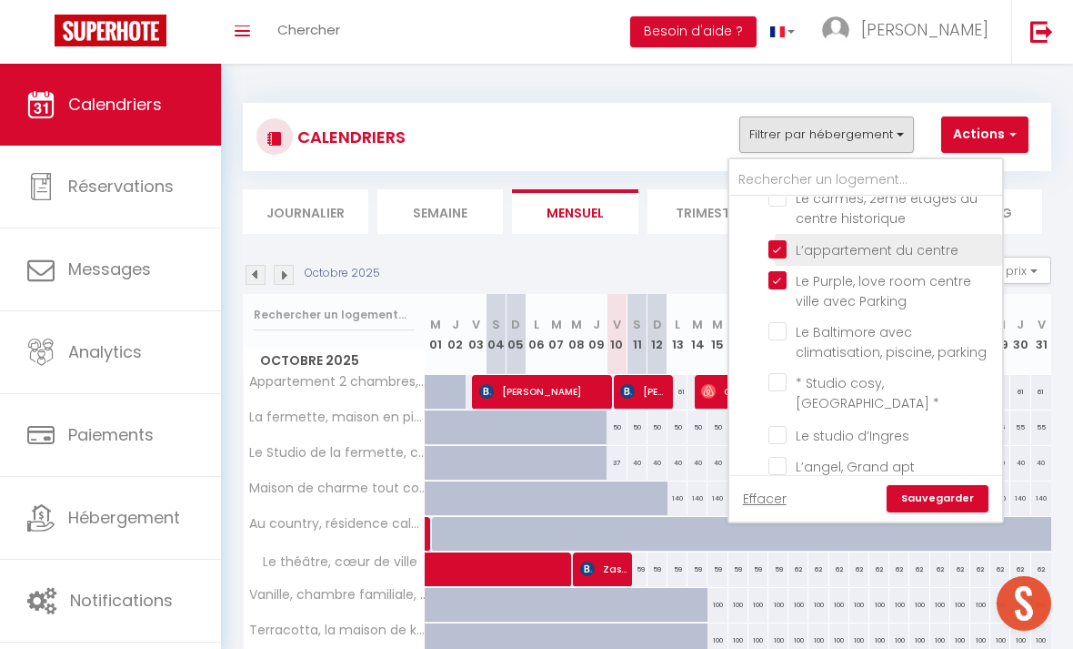
checkbox input "false"
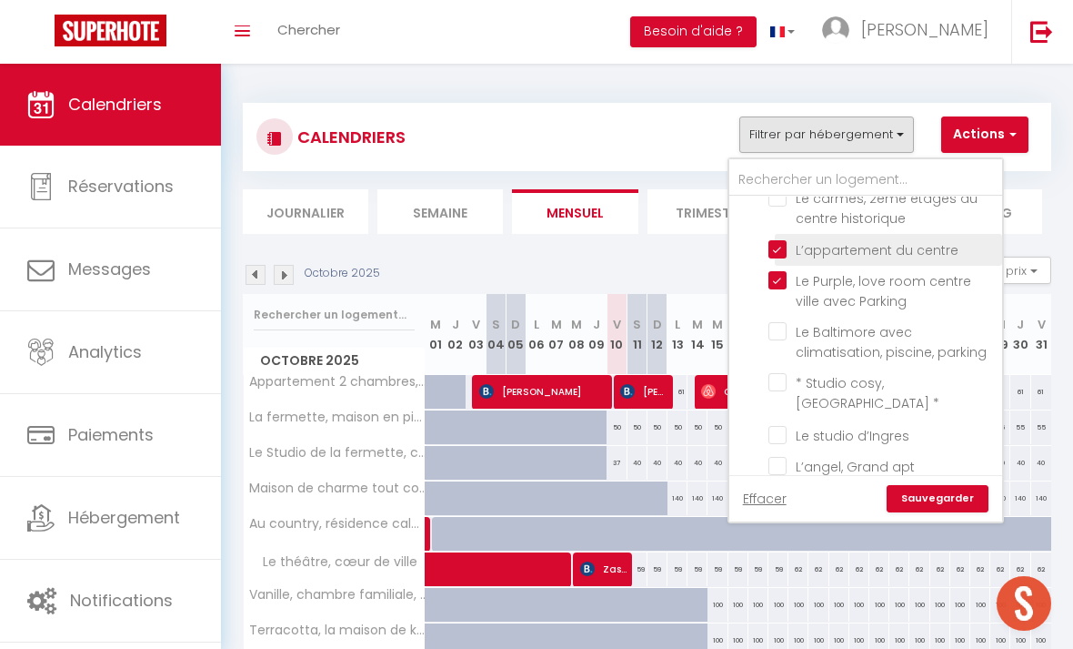
checkbox input "false"
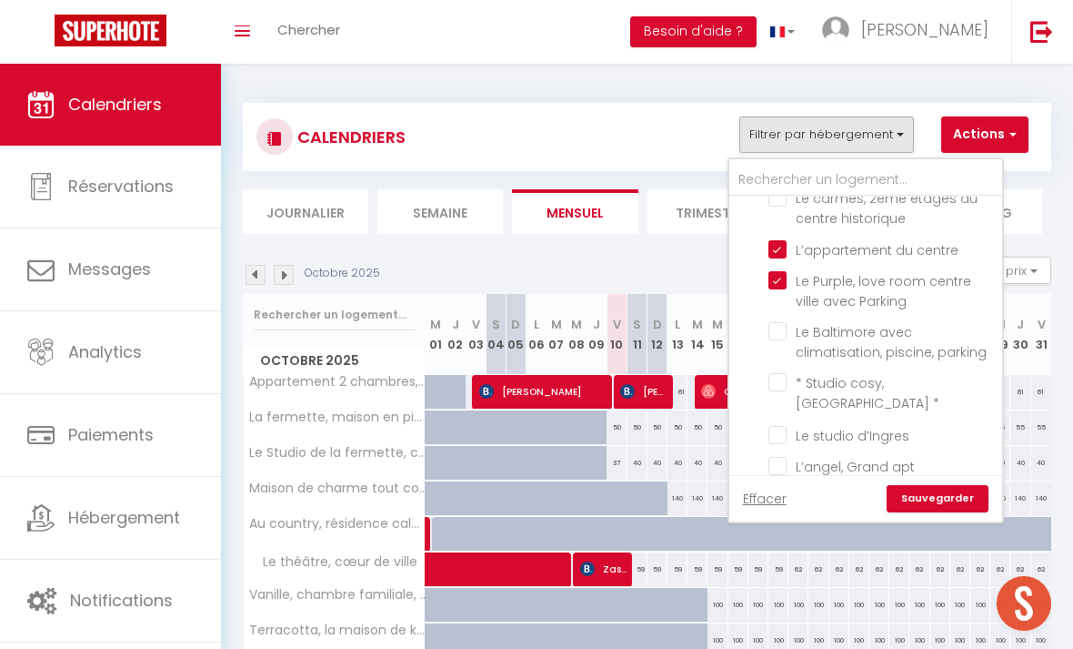
click at [923, 502] on link "Sauvegarder" at bounding box center [938, 498] width 102 height 27
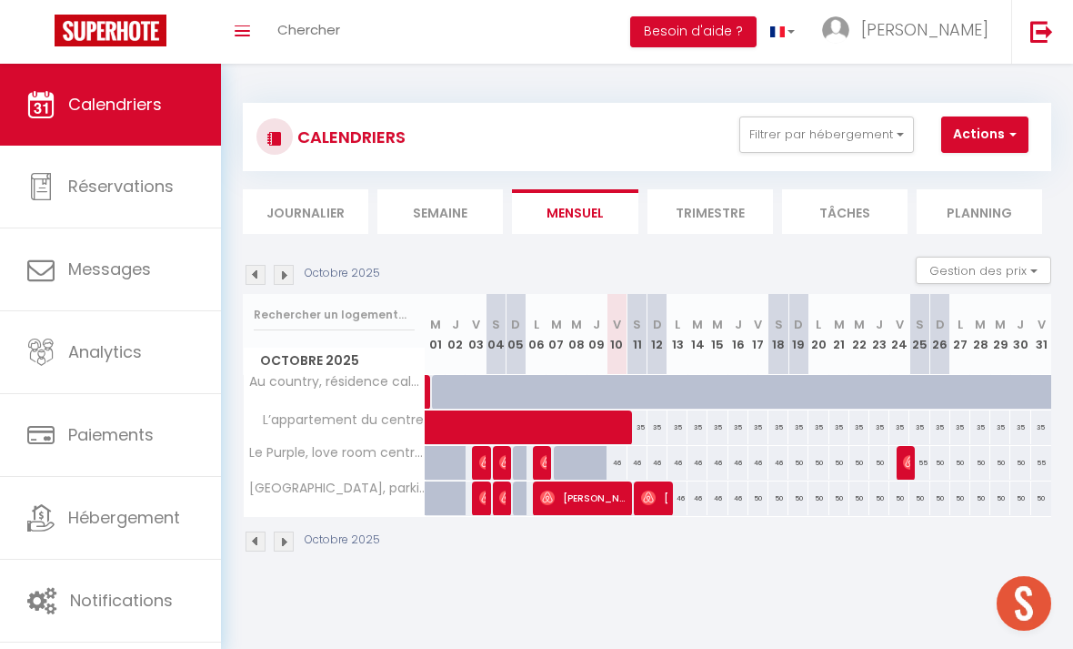
click at [254, 277] on img at bounding box center [256, 275] width 20 height 20
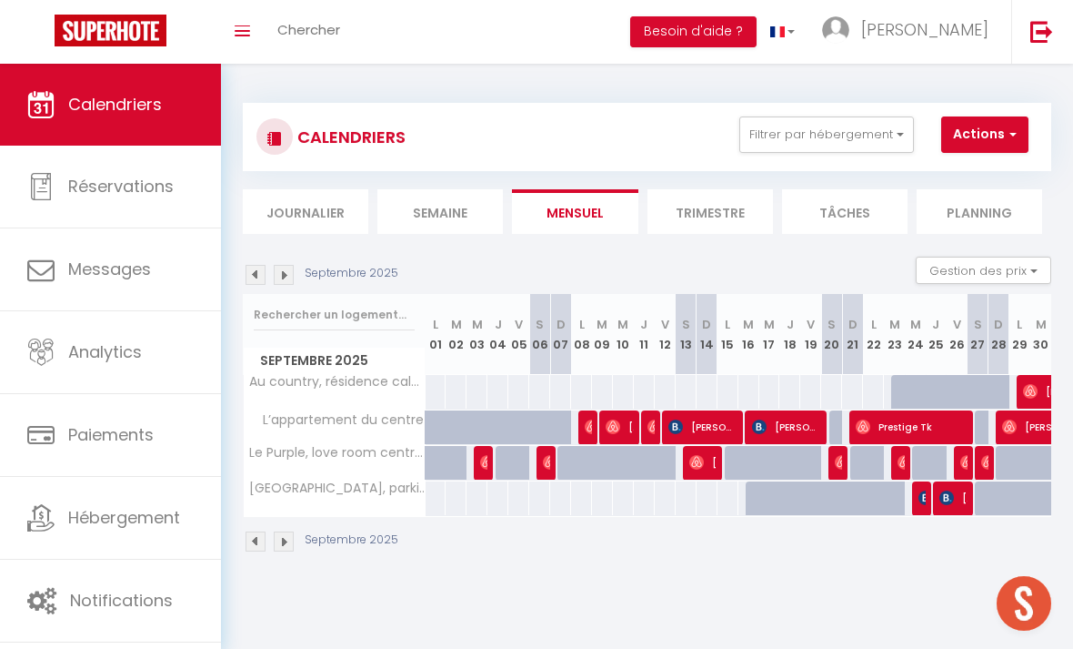
click at [1016, 424] on img at bounding box center [1009, 426] width 15 height 15
select select "OK"
select select "0"
select select "1"
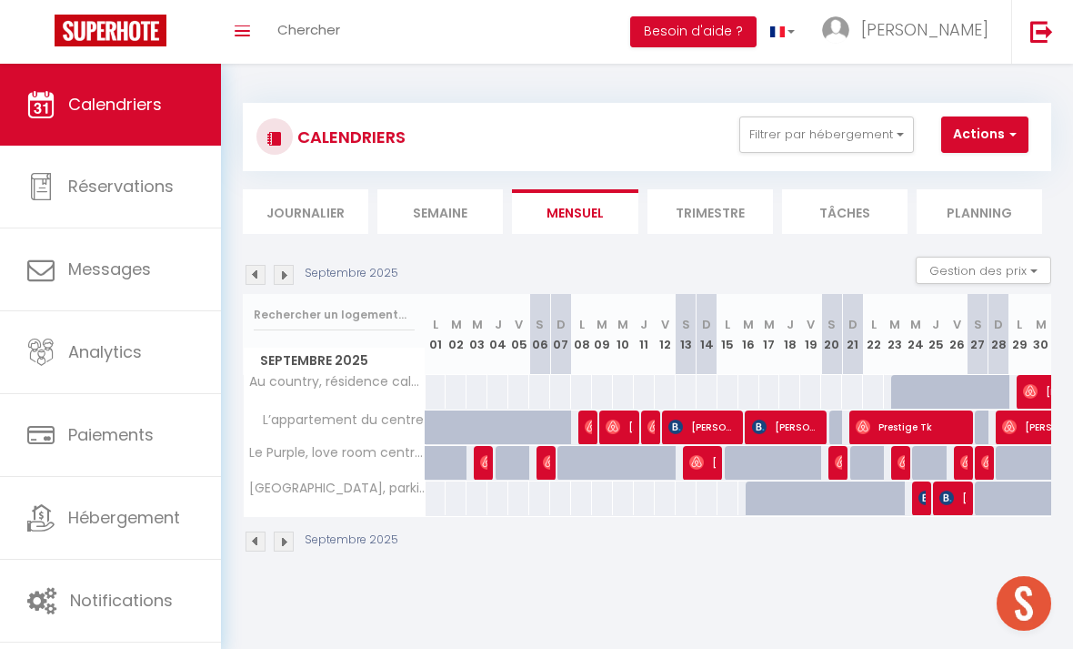
select select "1"
select select
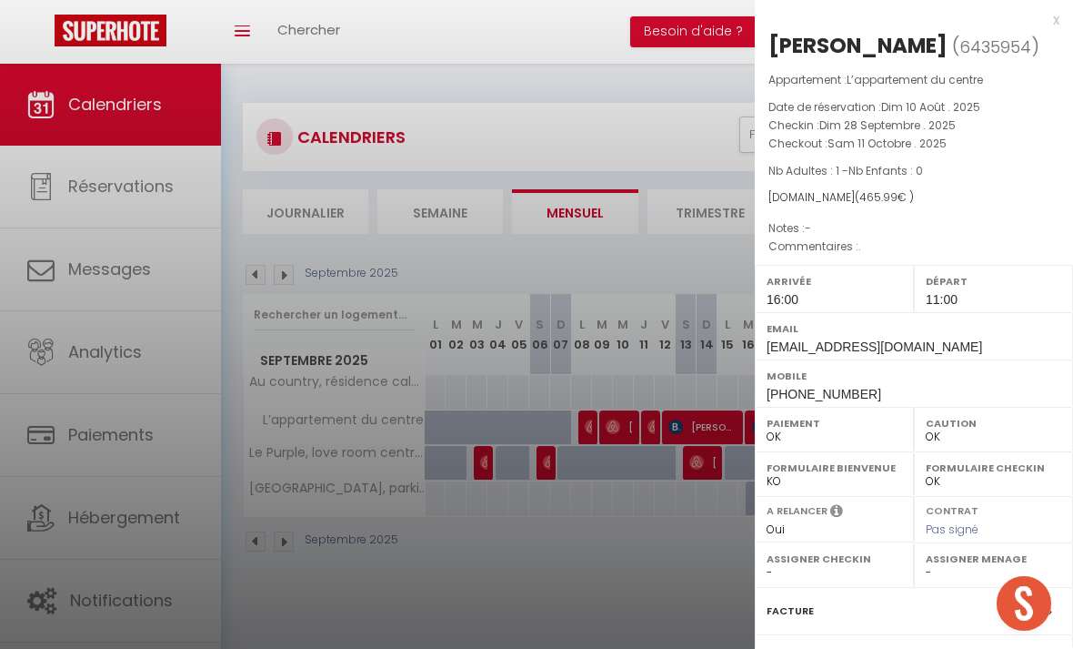
click at [640, 379] on div at bounding box center [536, 324] width 1073 height 649
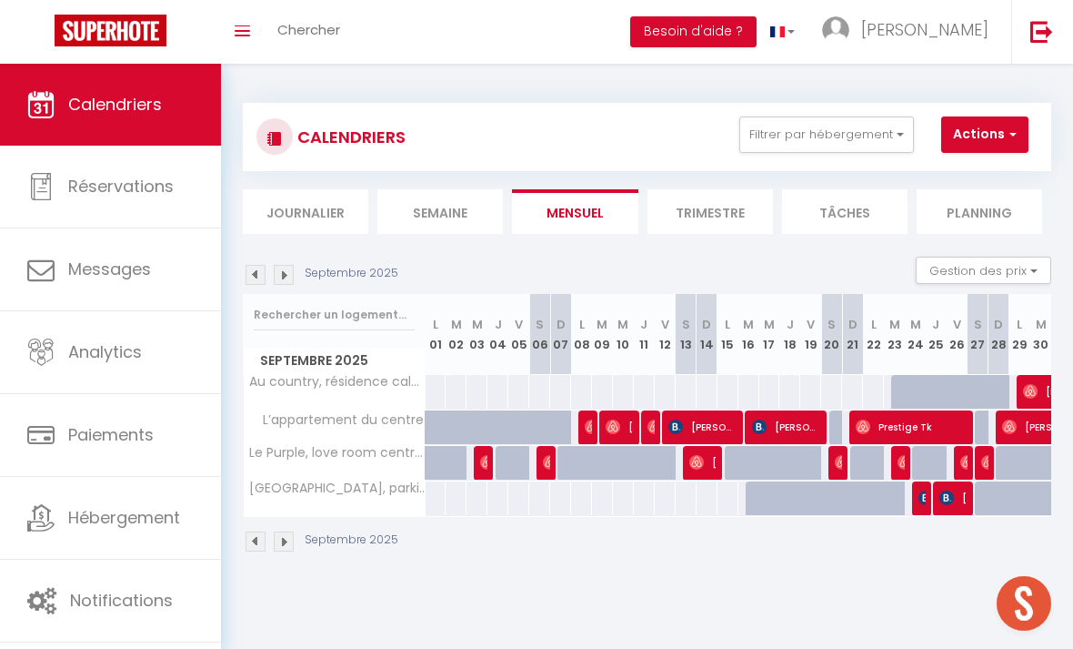
click at [259, 277] on img at bounding box center [256, 275] width 20 height 20
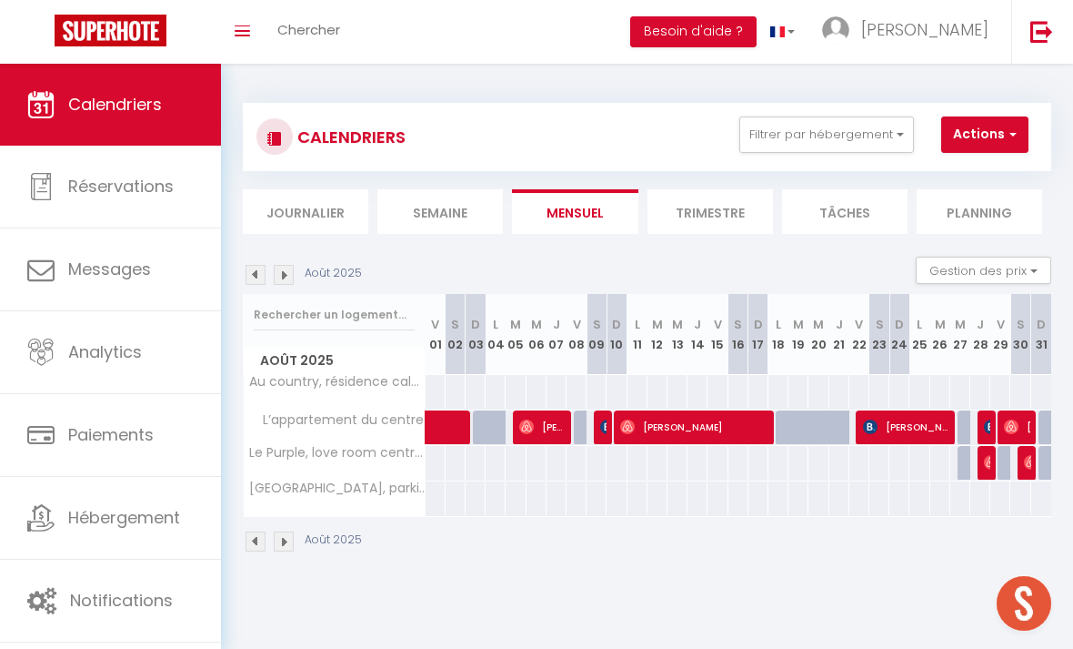
click at [295, 259] on div "Août 2025 Gestion des prix Nb Nuits minimum Règles Disponibilité" at bounding box center [647, 275] width 809 height 37
click at [279, 282] on img at bounding box center [284, 275] width 20 height 20
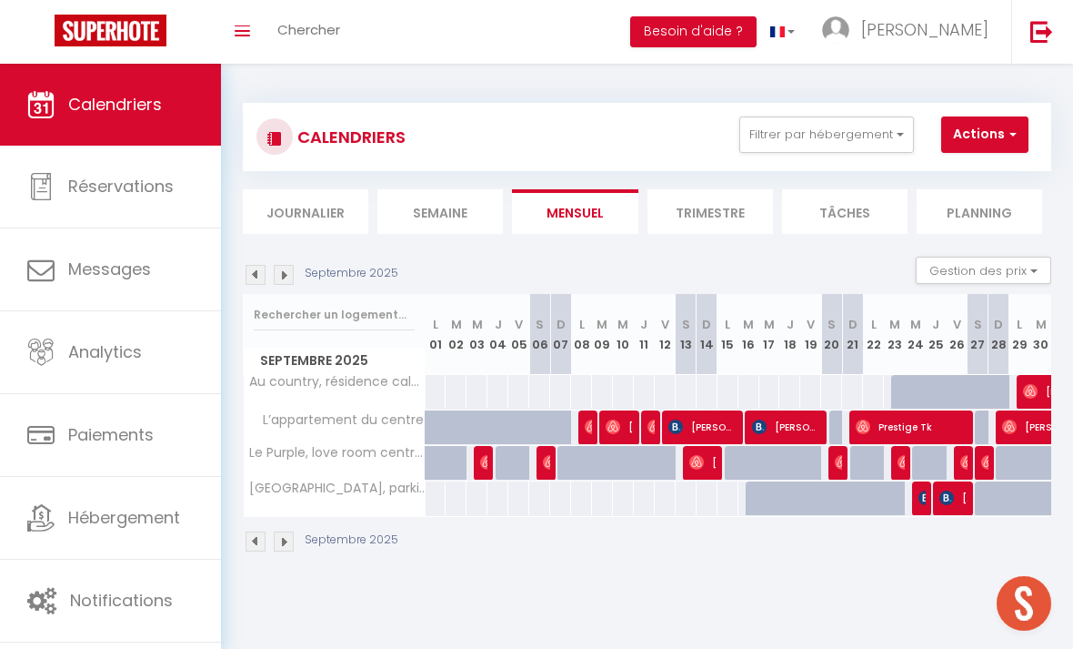
click at [1030, 387] on img at bounding box center [1030, 391] width 15 height 15
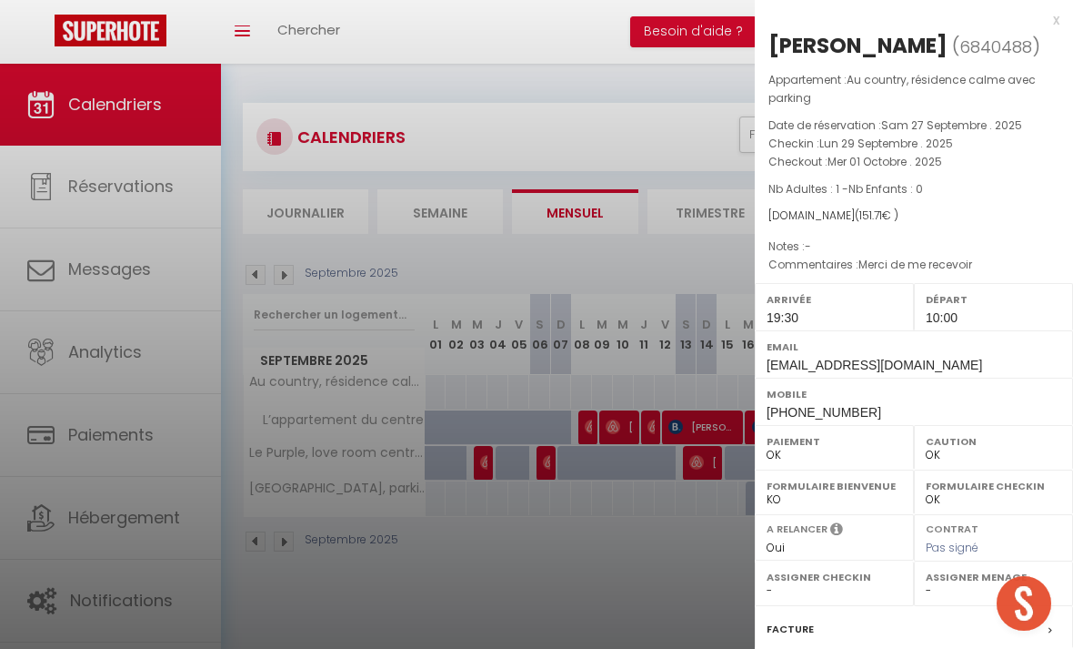
click at [653, 358] on div at bounding box center [536, 324] width 1073 height 649
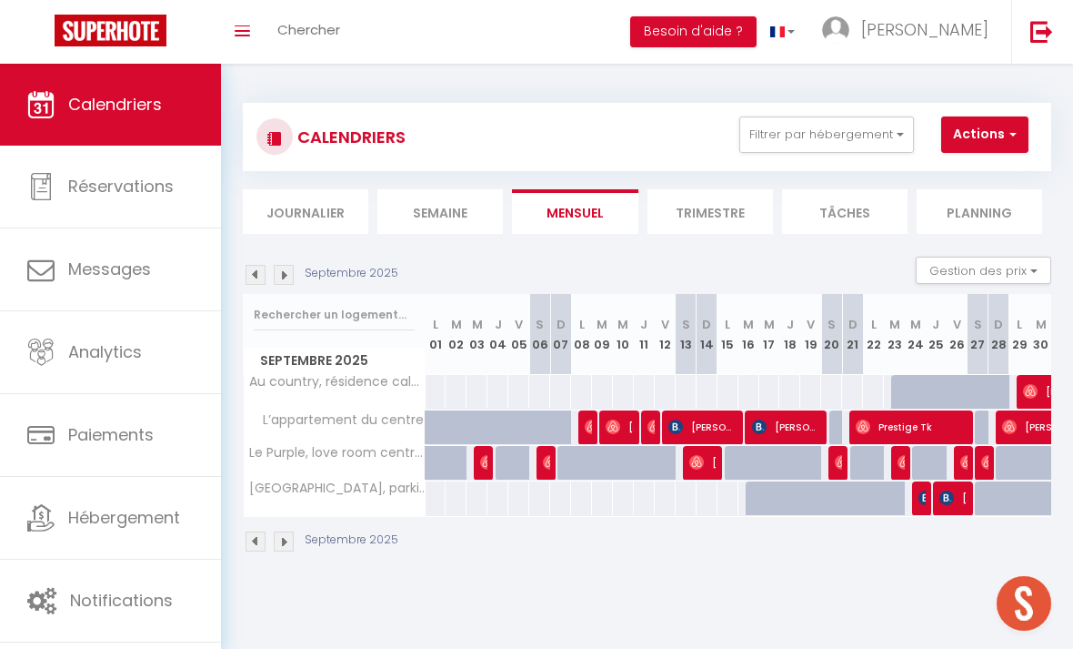
click at [291, 280] on img at bounding box center [284, 275] width 20 height 20
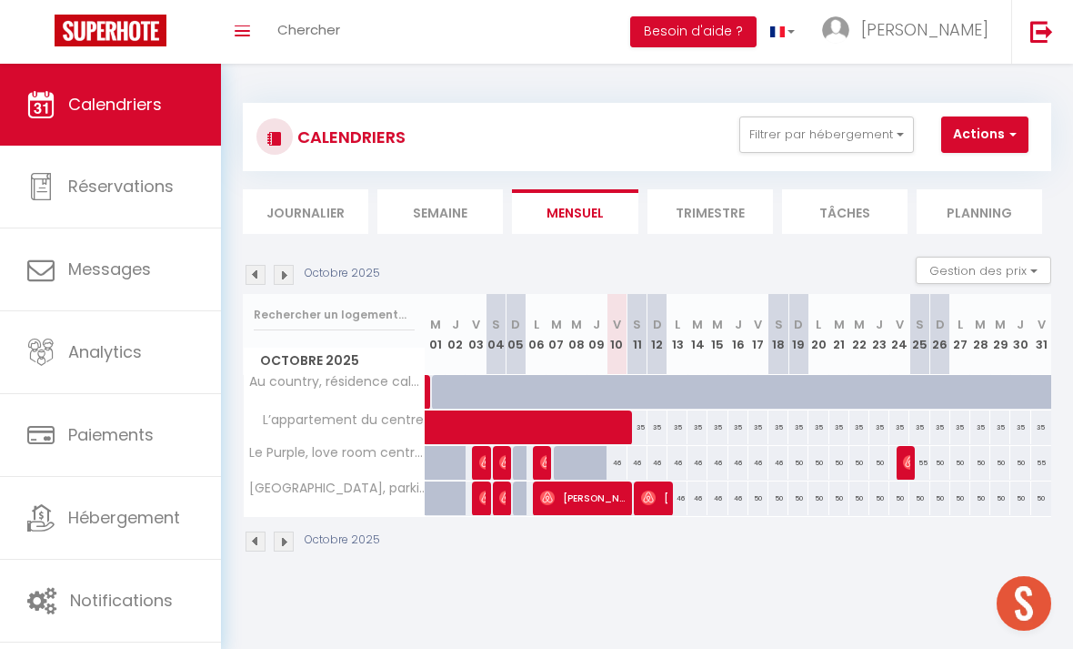
click at [262, 272] on img at bounding box center [256, 275] width 20 height 20
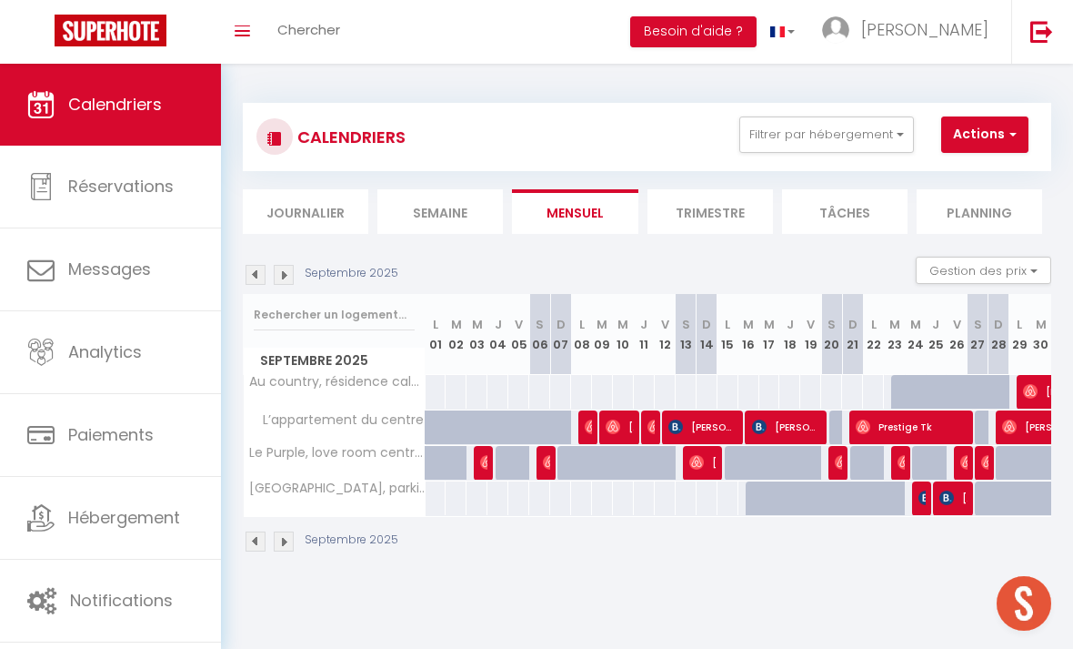
click at [1028, 390] on img at bounding box center [1030, 391] width 15 height 15
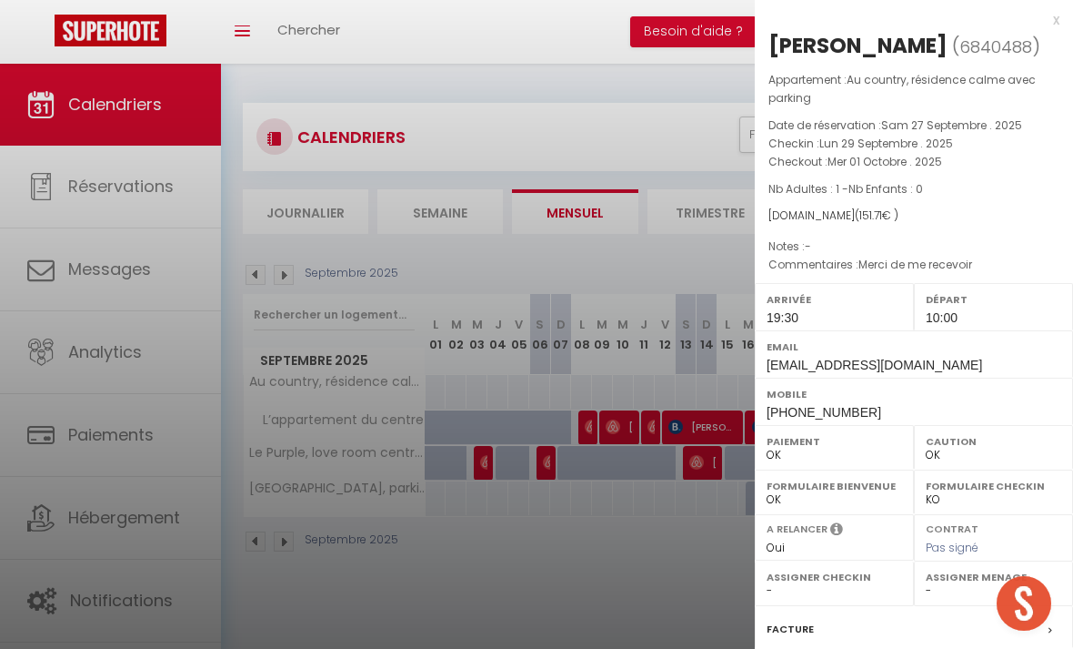
click at [607, 584] on div at bounding box center [536, 324] width 1073 height 649
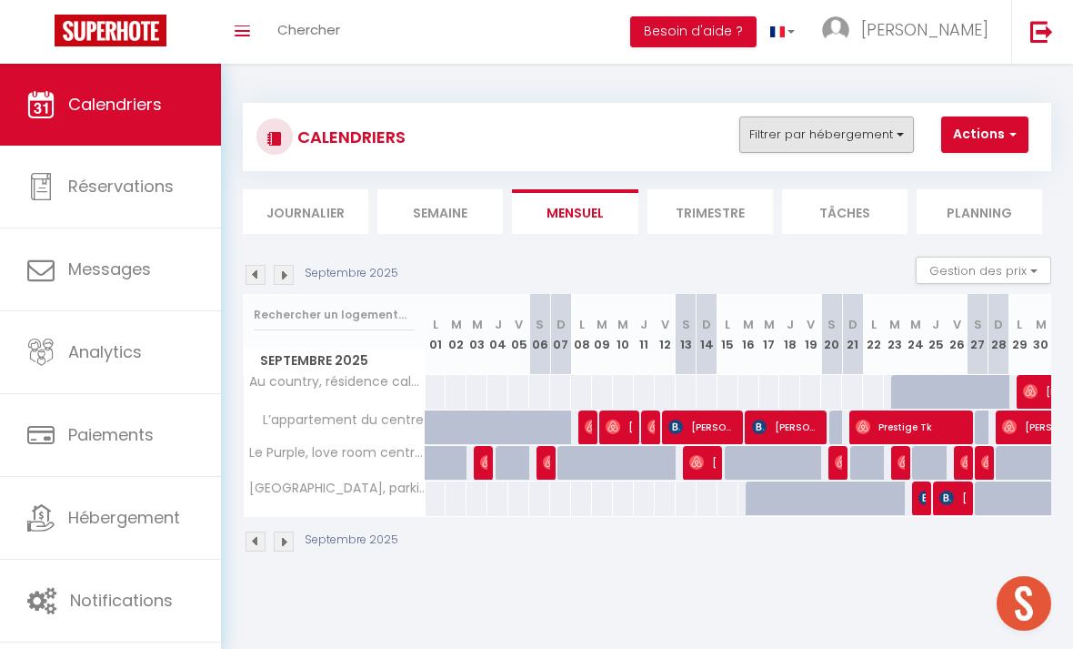
click at [902, 135] on button "Filtrer par hébergement" at bounding box center [826, 134] width 175 height 36
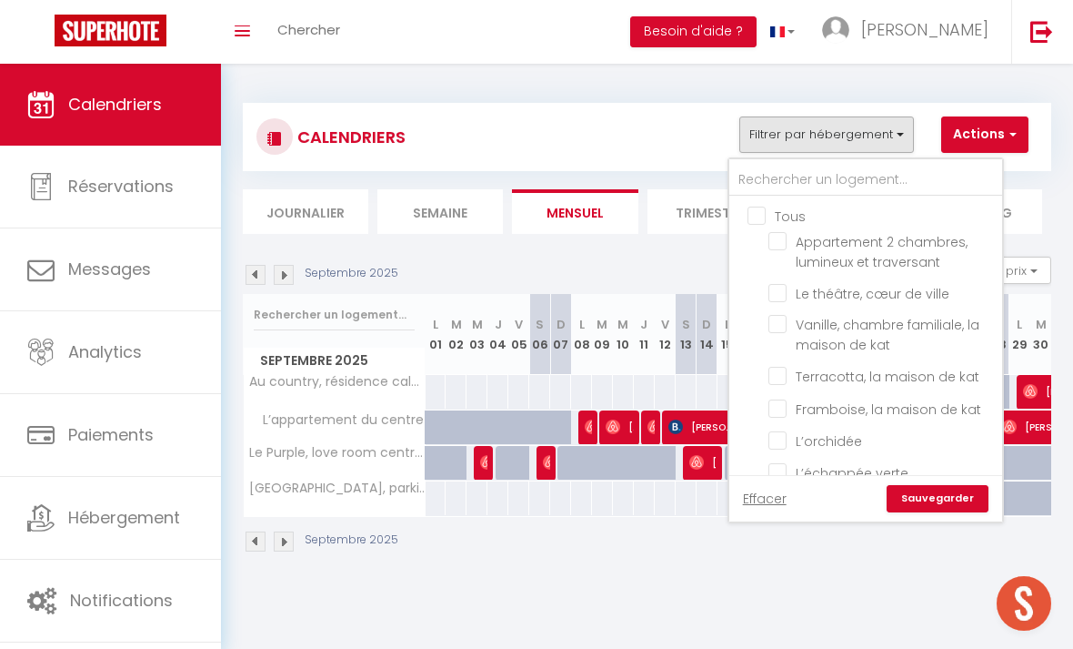
click at [758, 216] on input "Tous" at bounding box center [884, 215] width 273 height 18
checkbox input "true"
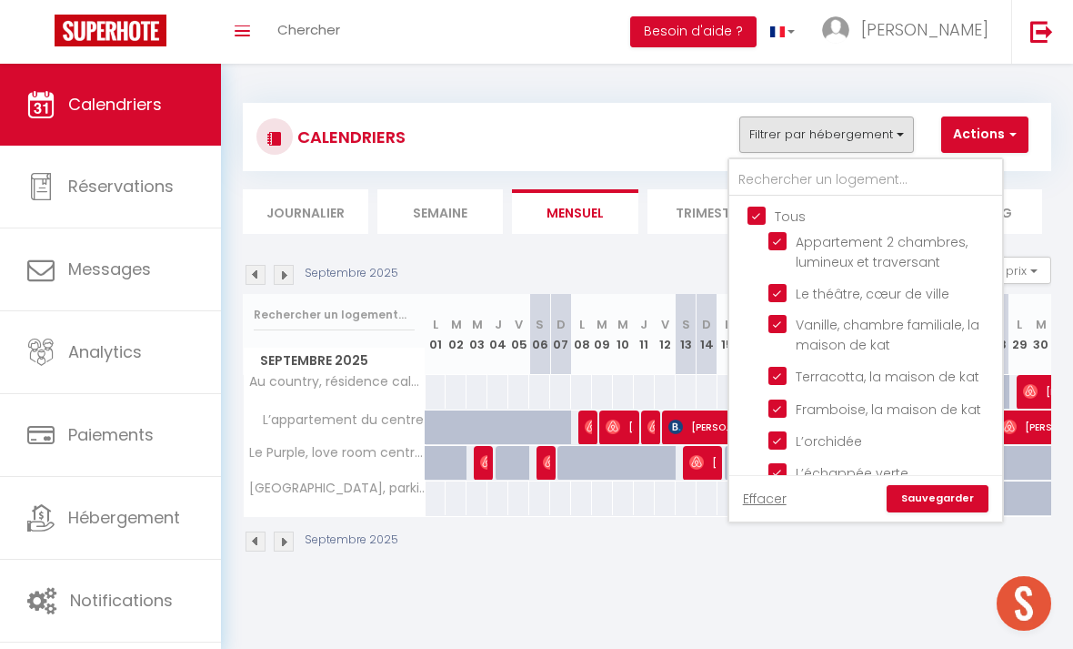
checkbox input "true"
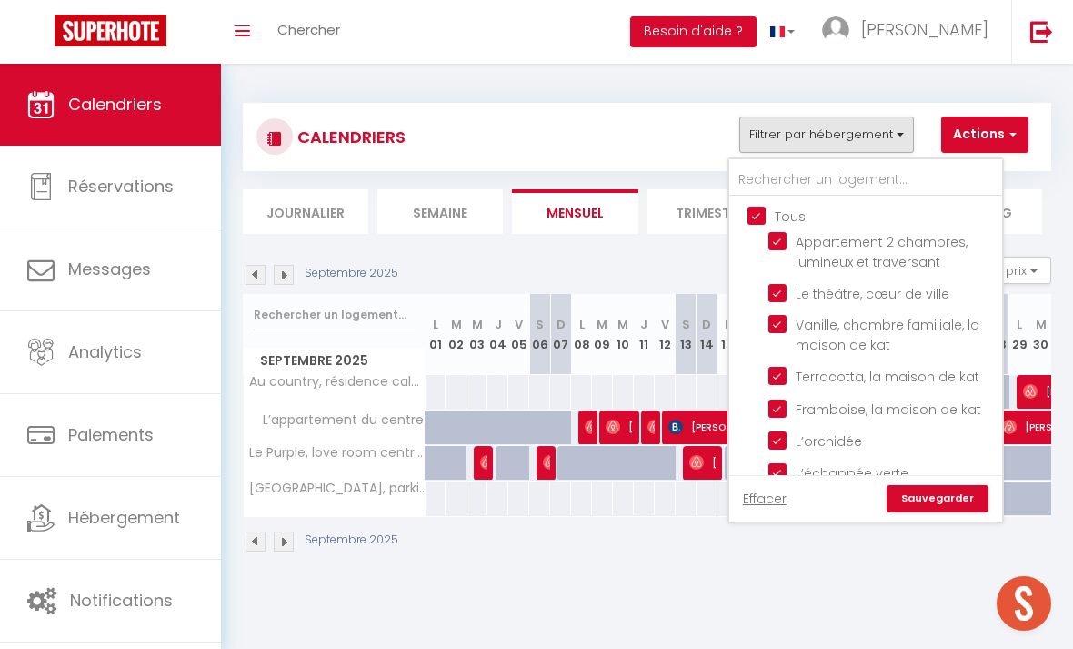
checkbox input "true"
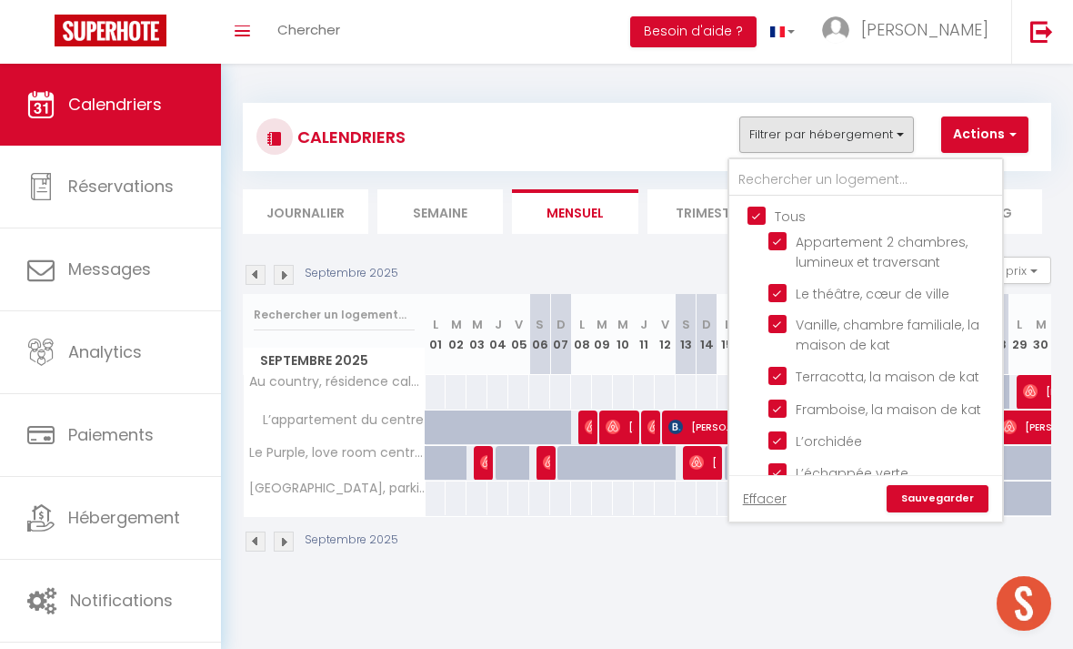
checkbox input "true"
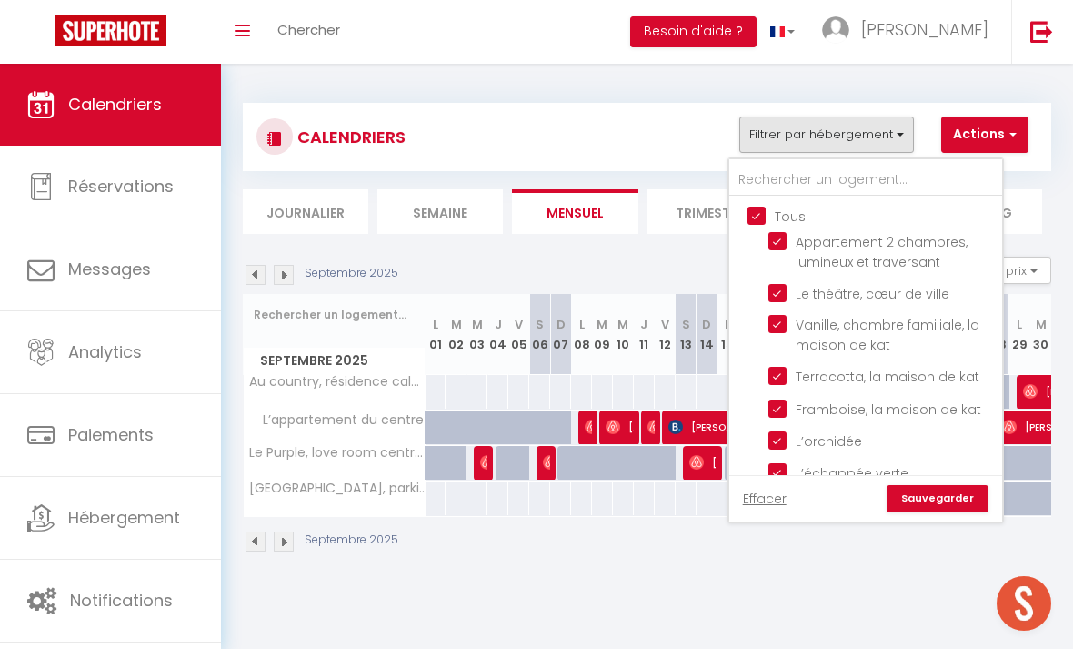
checkbox input "true"
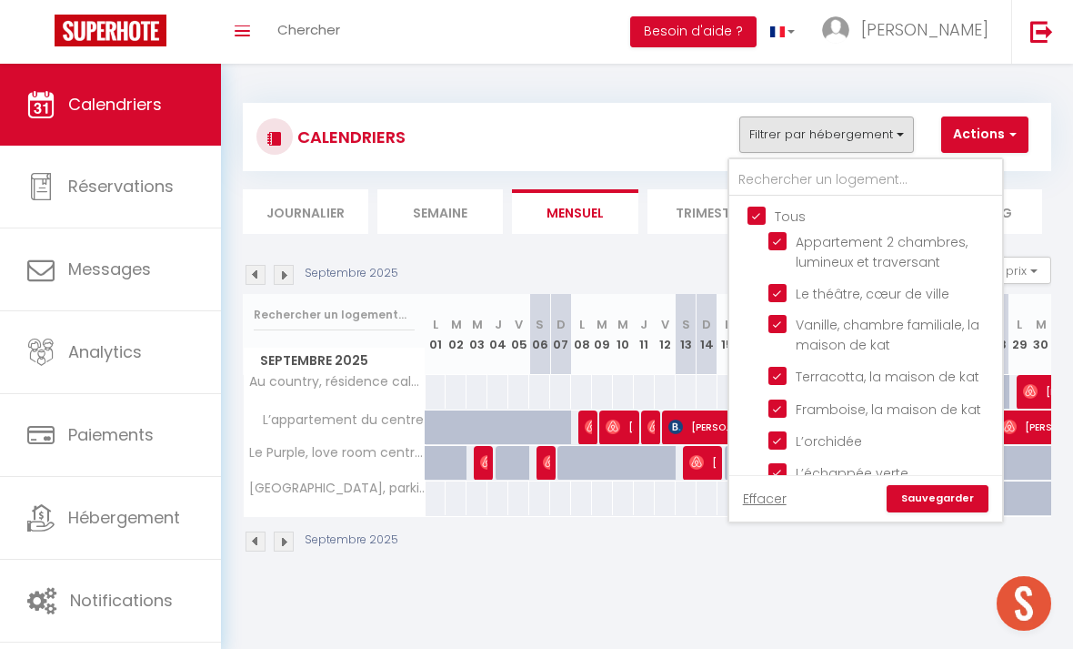
checkbox input "true"
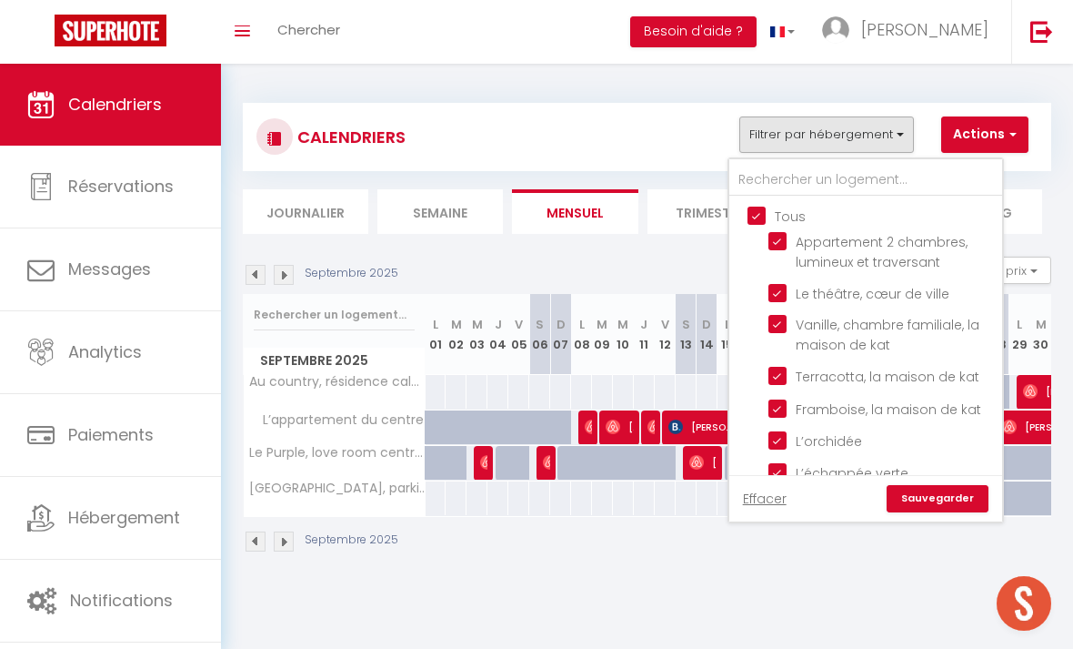
click at [960, 493] on link "Sauvegarder" at bounding box center [938, 498] width 102 height 27
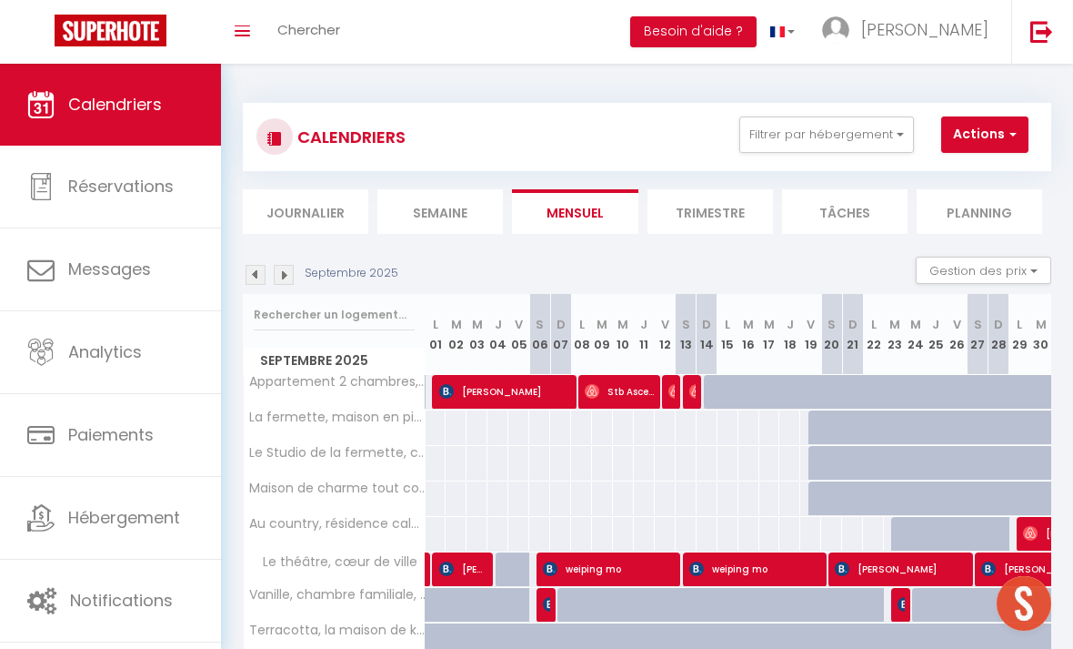
click at [291, 267] on img at bounding box center [284, 275] width 20 height 20
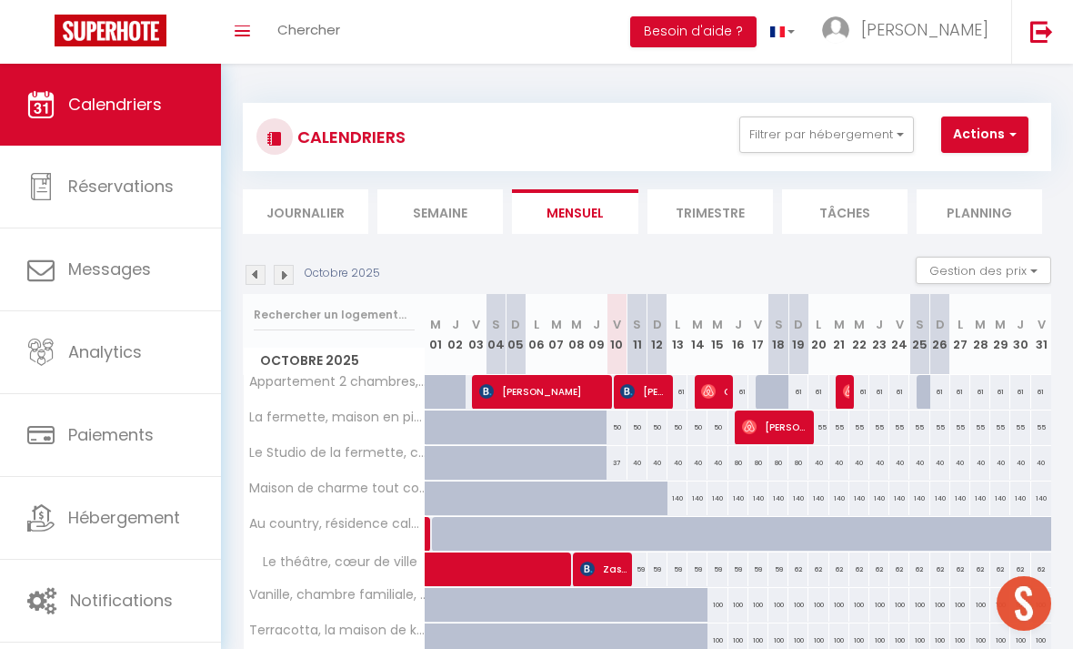
click at [738, 464] on div "80" at bounding box center [739, 463] width 20 height 34
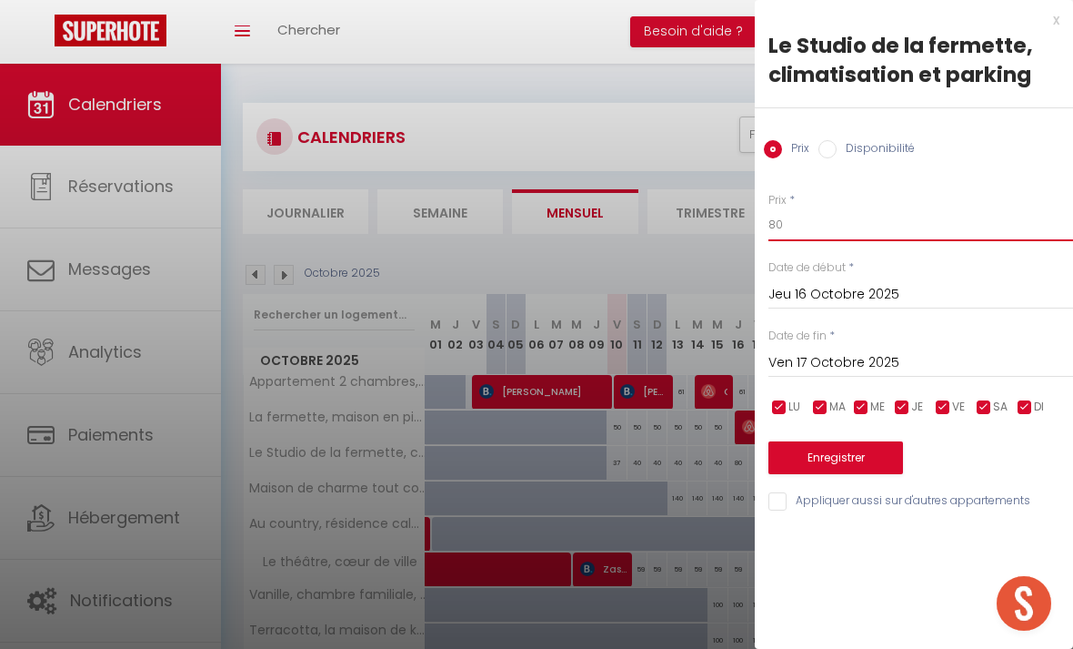
click at [933, 210] on input "80" at bounding box center [921, 224] width 305 height 33
click at [959, 357] on input "Ven 17 Octobre 2025" at bounding box center [921, 363] width 305 height 24
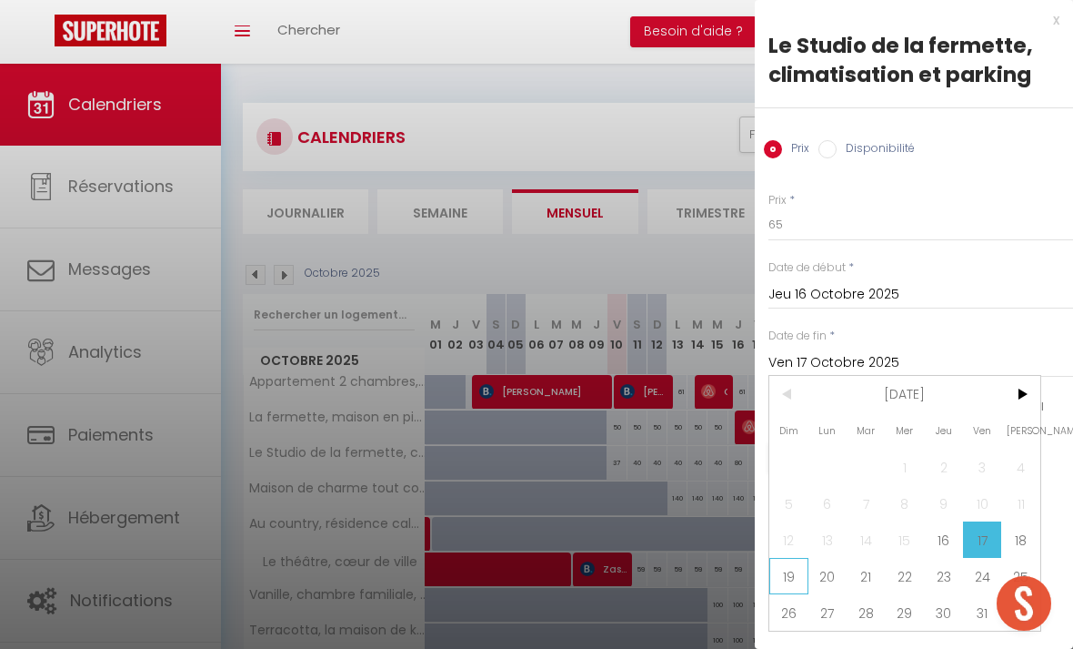
click at [789, 570] on span "19" at bounding box center [789, 576] width 39 height 36
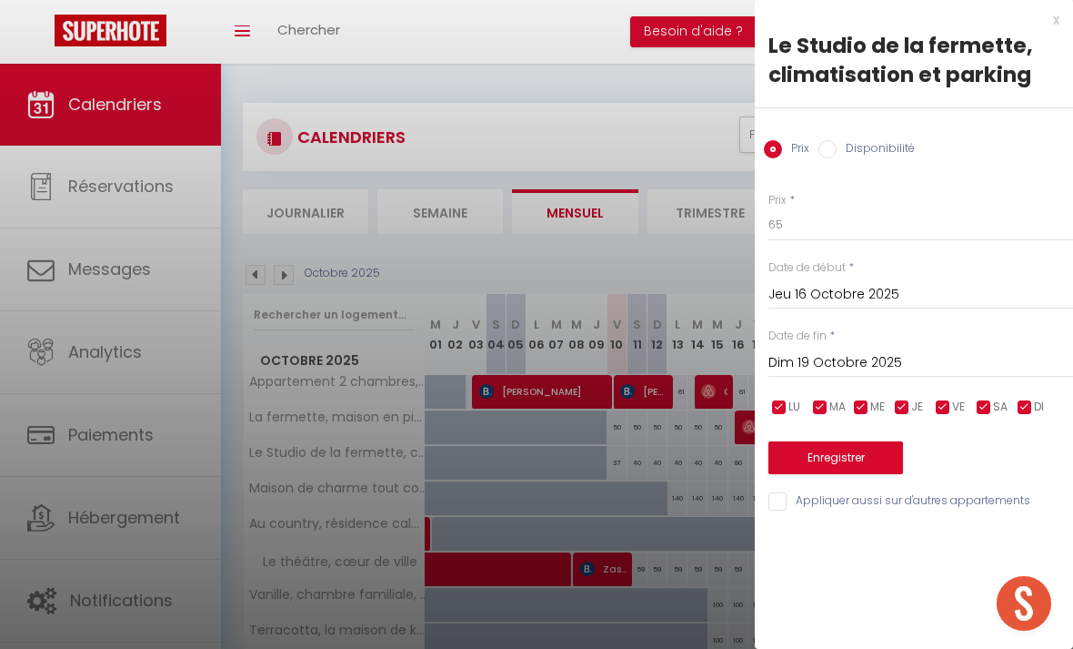
click at [877, 454] on button "Enregistrer" at bounding box center [836, 457] width 135 height 33
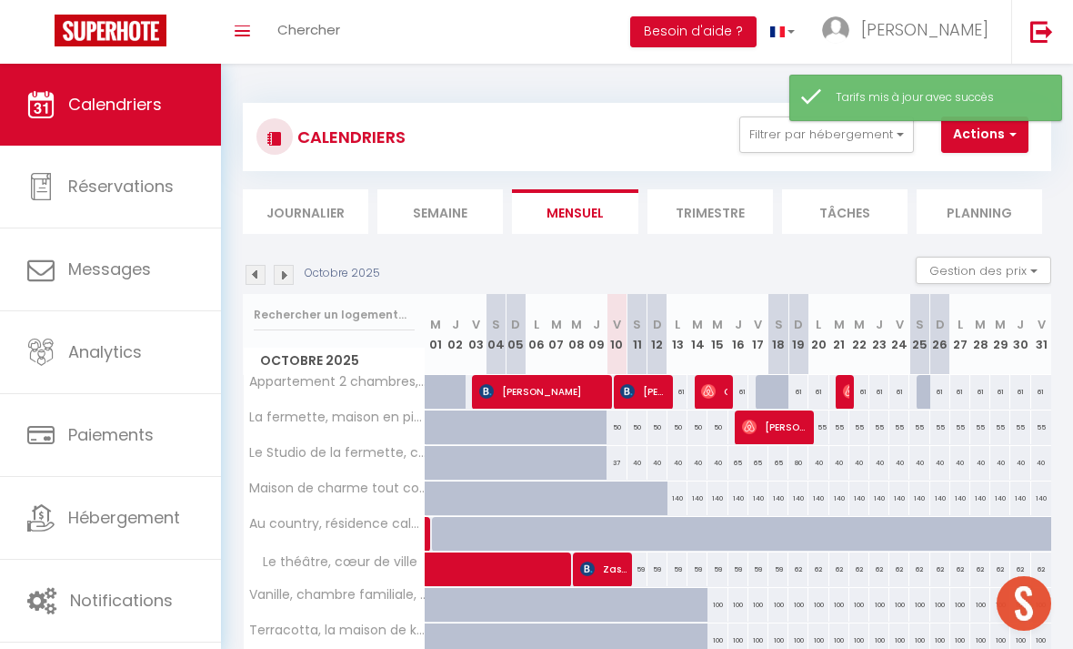
click at [794, 461] on div "80" at bounding box center [799, 463] width 20 height 34
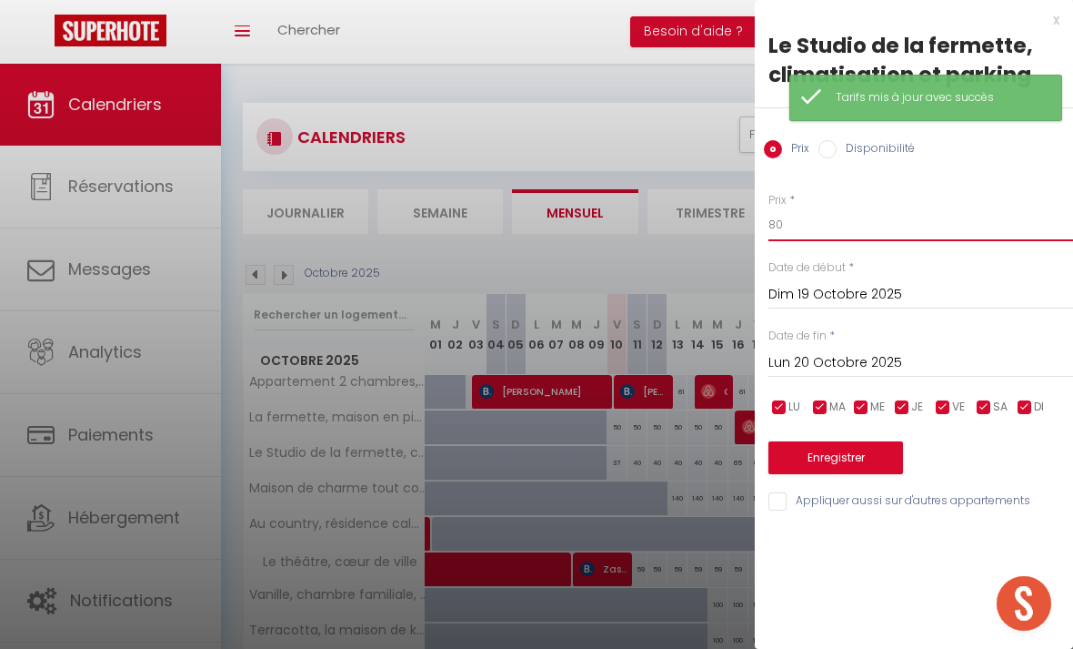
click at [966, 225] on input "80" at bounding box center [921, 224] width 305 height 33
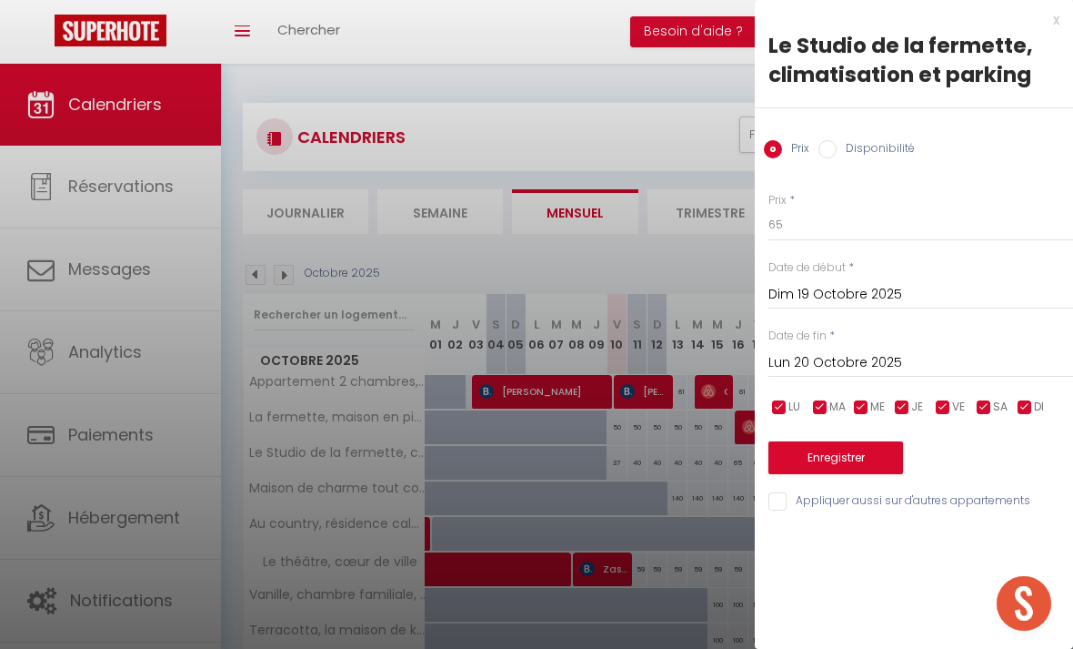
click at [884, 447] on button "Enregistrer" at bounding box center [836, 457] width 135 height 33
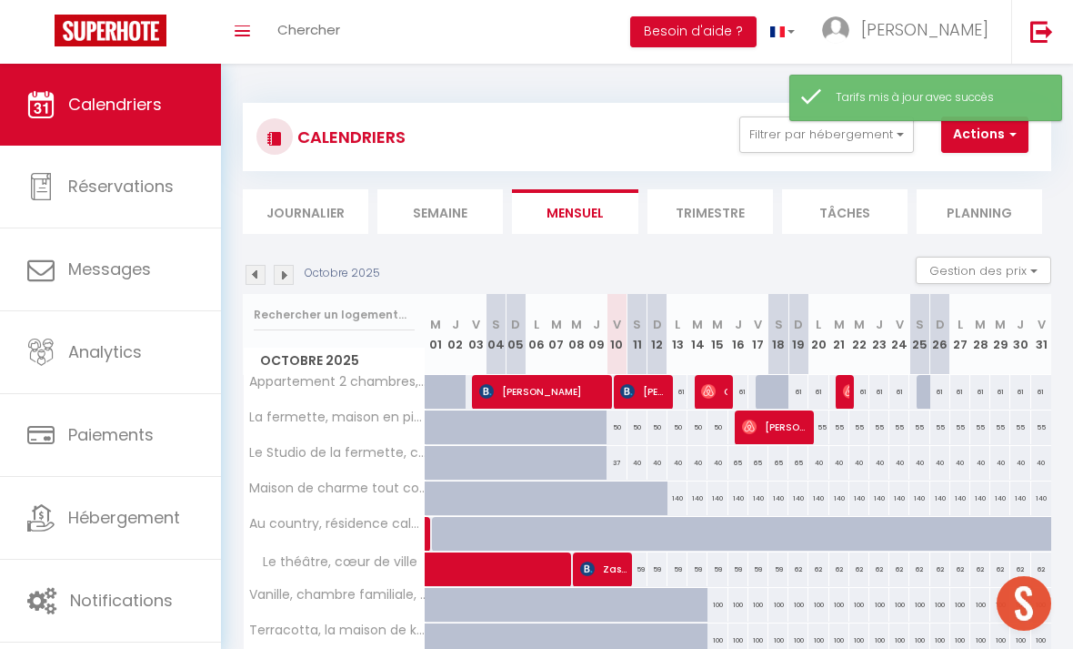
click at [609, 459] on div "37" at bounding box center [617, 463] width 20 height 34
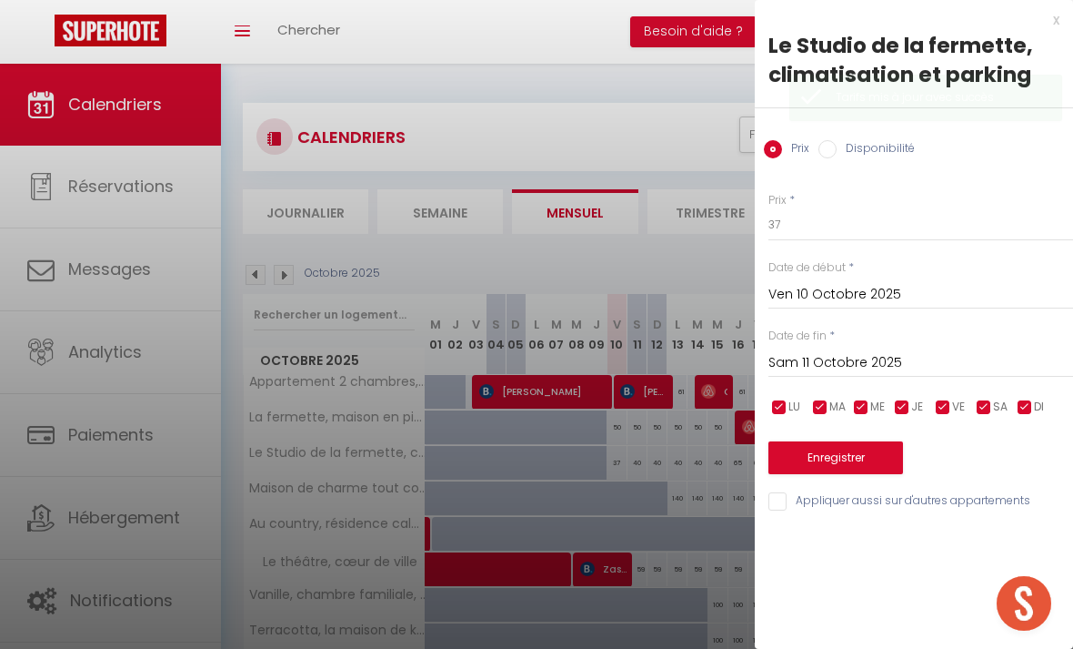
click at [904, 353] on input "Sam 11 Octobre 2025" at bounding box center [921, 363] width 305 height 24
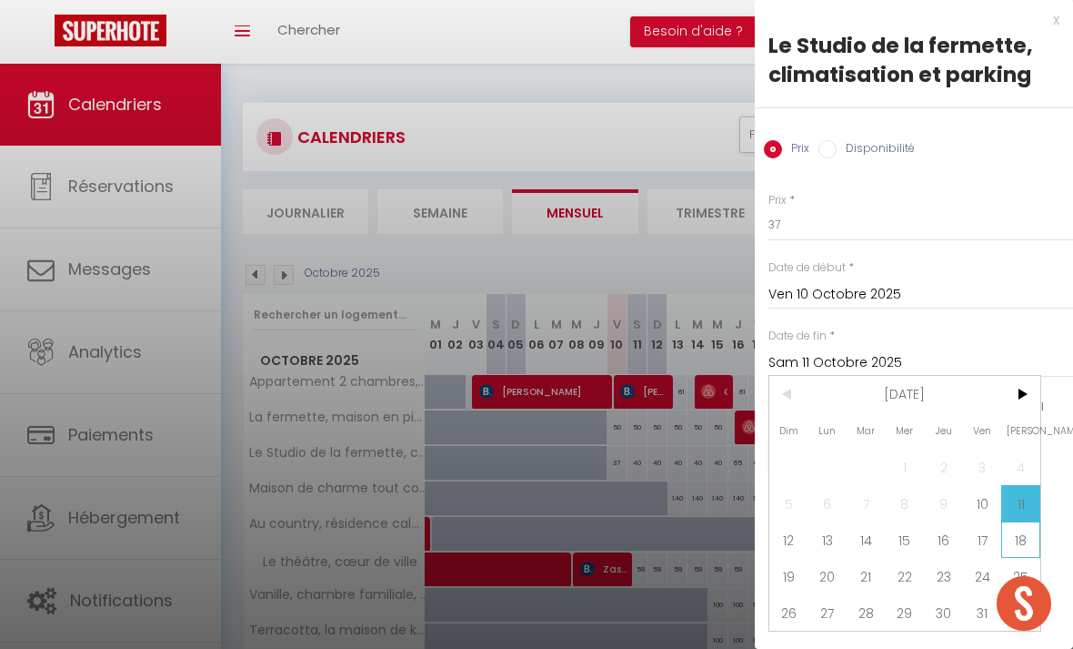
click at [1014, 551] on span "18" at bounding box center [1020, 539] width 39 height 36
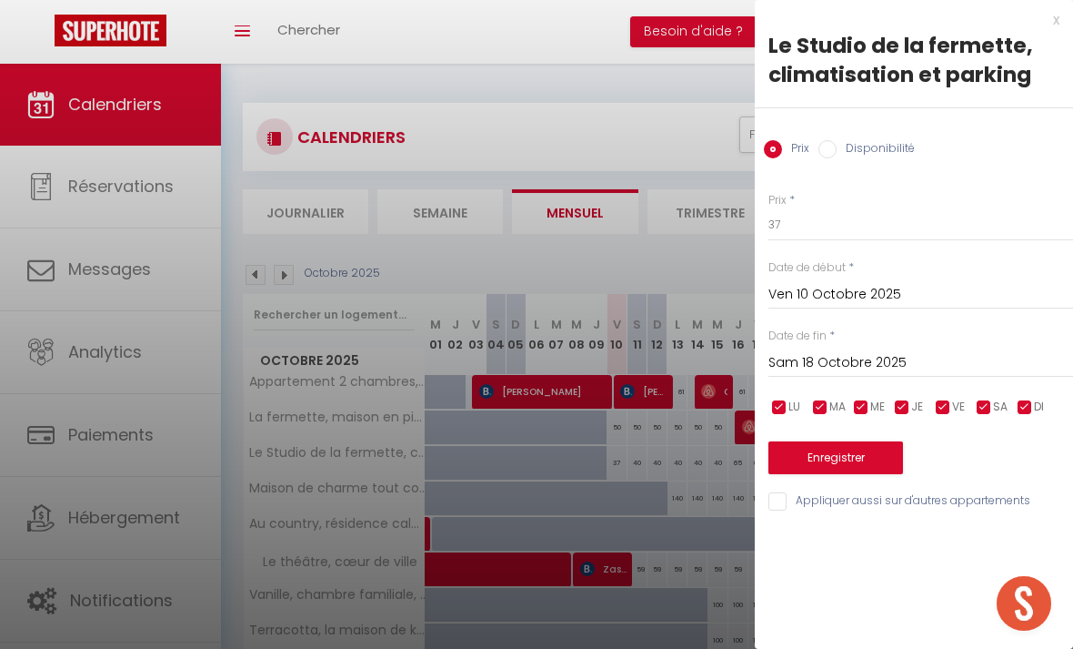
click at [876, 456] on button "Enregistrer" at bounding box center [836, 457] width 135 height 33
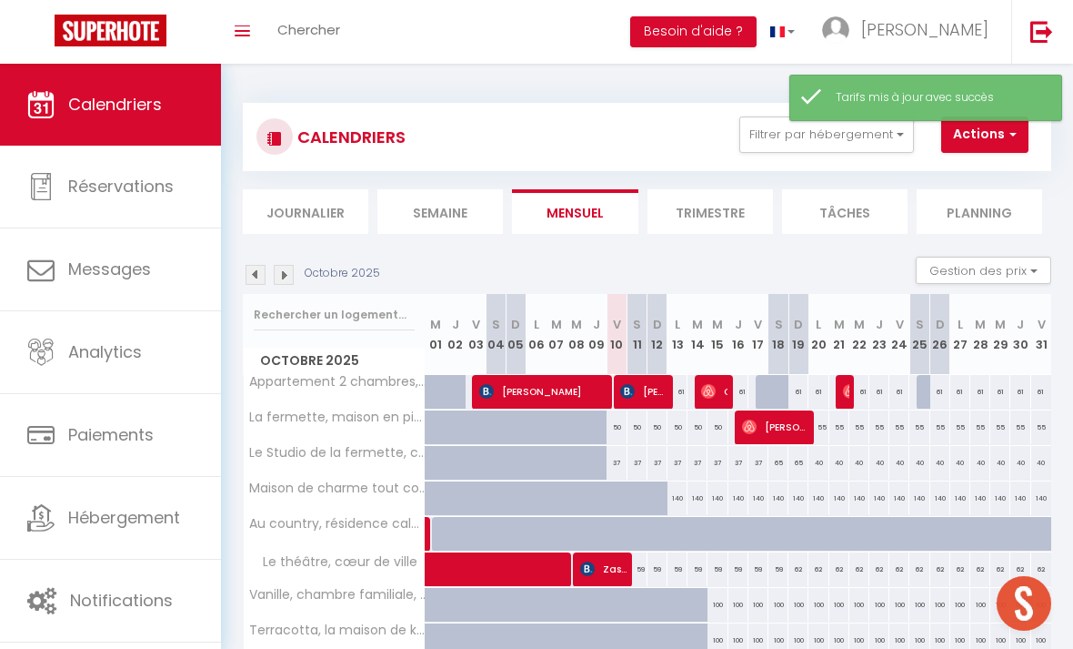
click at [735, 462] on div "37" at bounding box center [739, 463] width 20 height 34
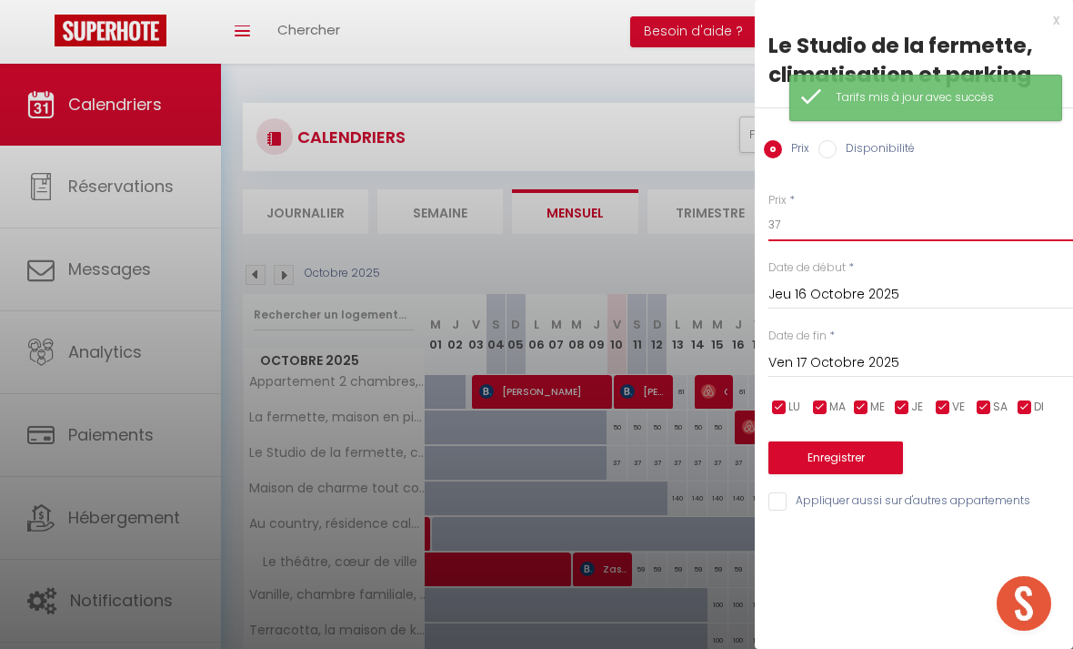
click at [914, 239] on input "37" at bounding box center [921, 224] width 305 height 33
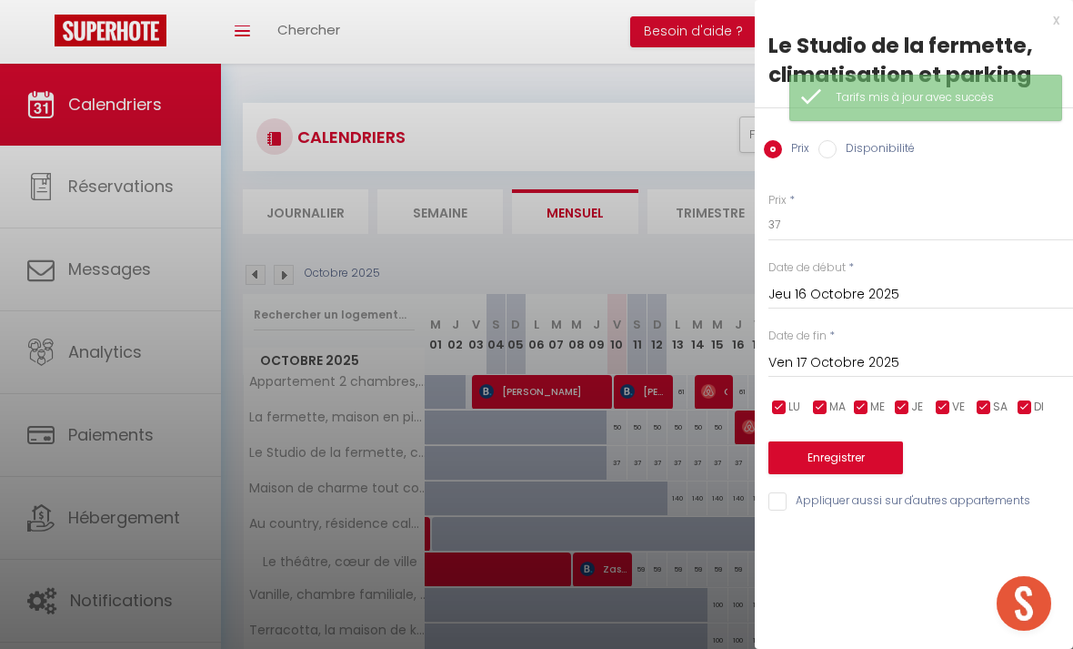
click at [923, 247] on div "Prix * 37 Statut * Disponible Indisponible Date de début * [DATE] < [DATE] > Di…" at bounding box center [914, 341] width 318 height 344
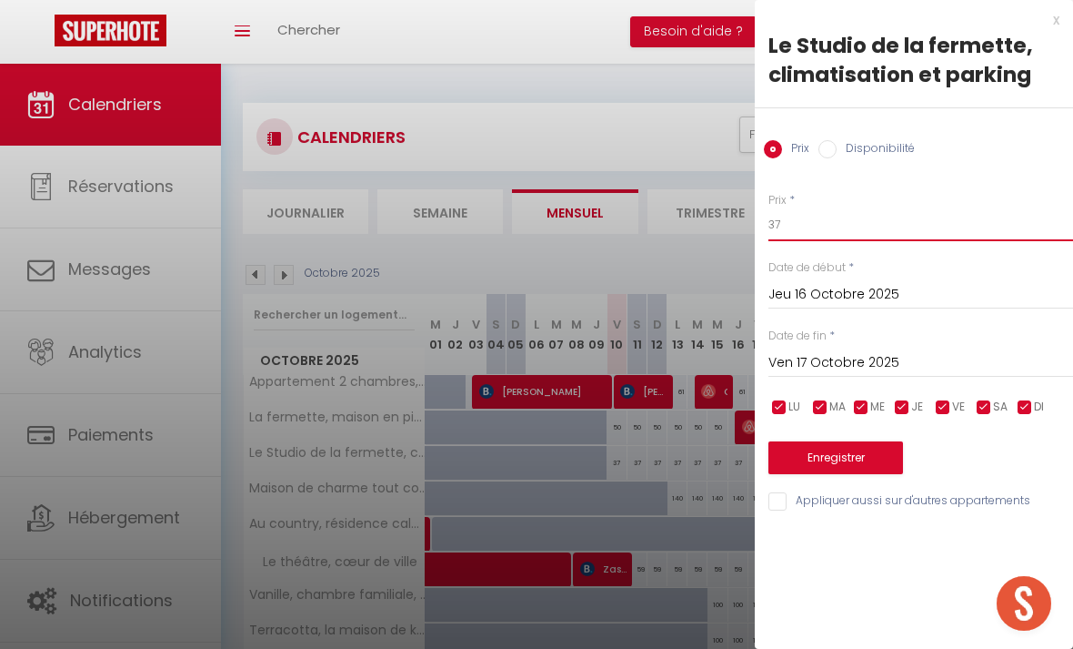
click at [958, 226] on input "37" at bounding box center [921, 224] width 305 height 33
click at [951, 374] on input "Ven 17 Octobre 2025" at bounding box center [921, 363] width 305 height 24
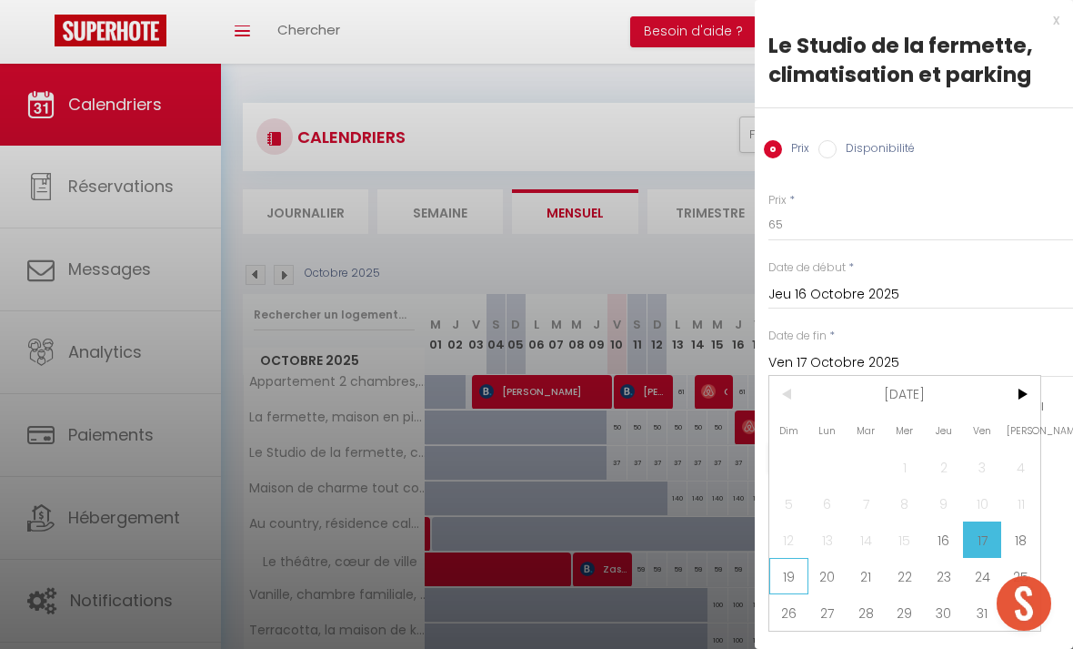
click at [785, 585] on span "19" at bounding box center [789, 576] width 39 height 36
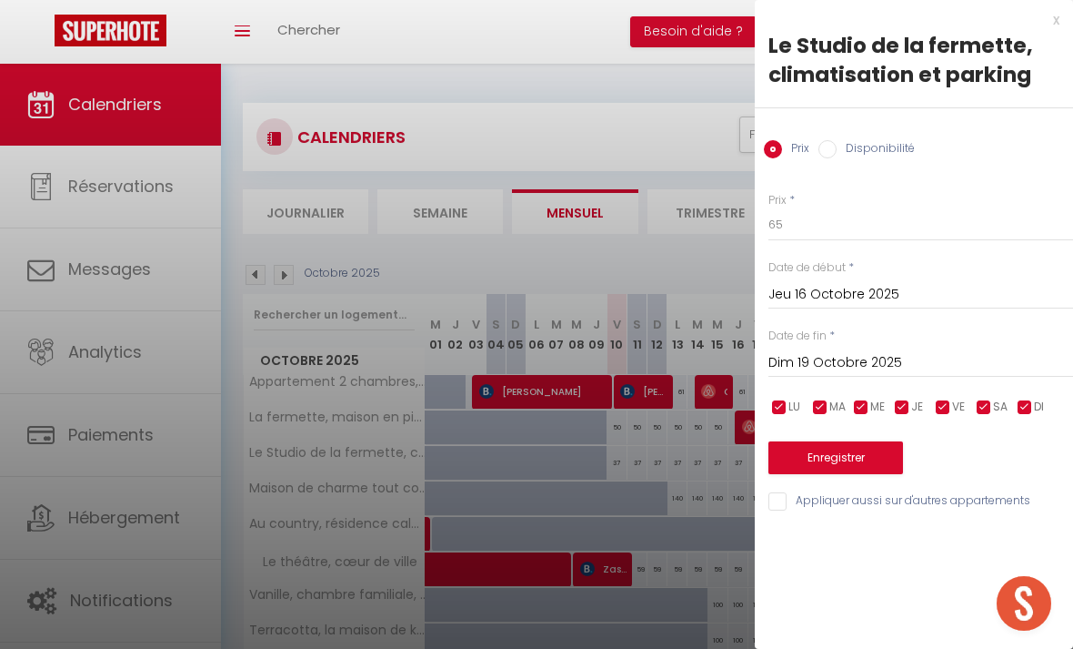
click at [860, 450] on button "Enregistrer" at bounding box center [836, 457] width 135 height 33
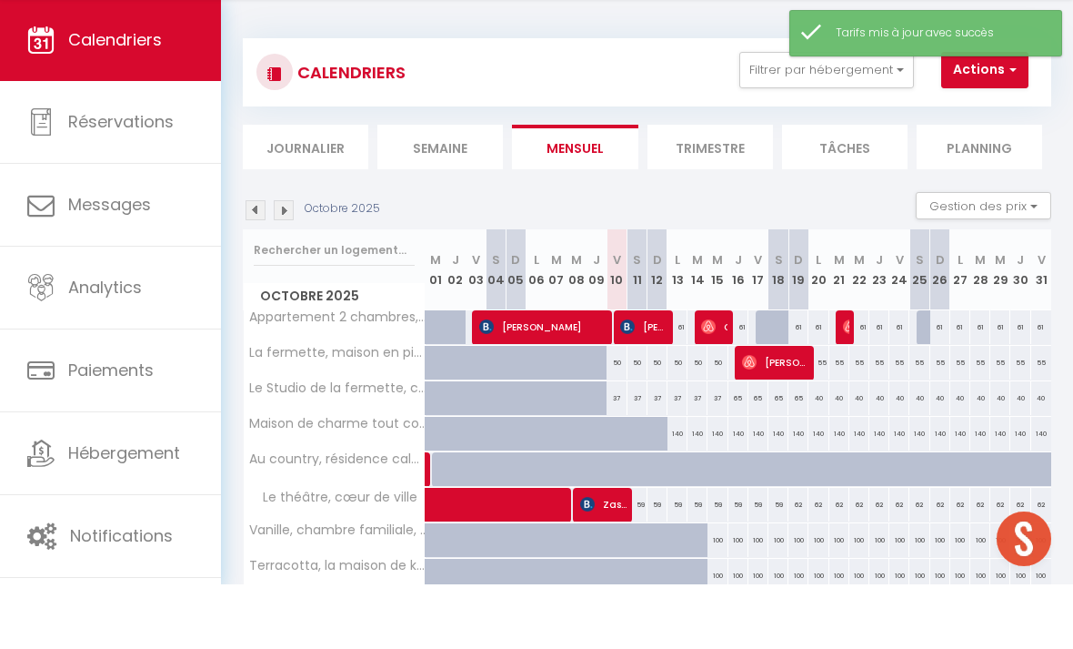
scroll to position [94, 0]
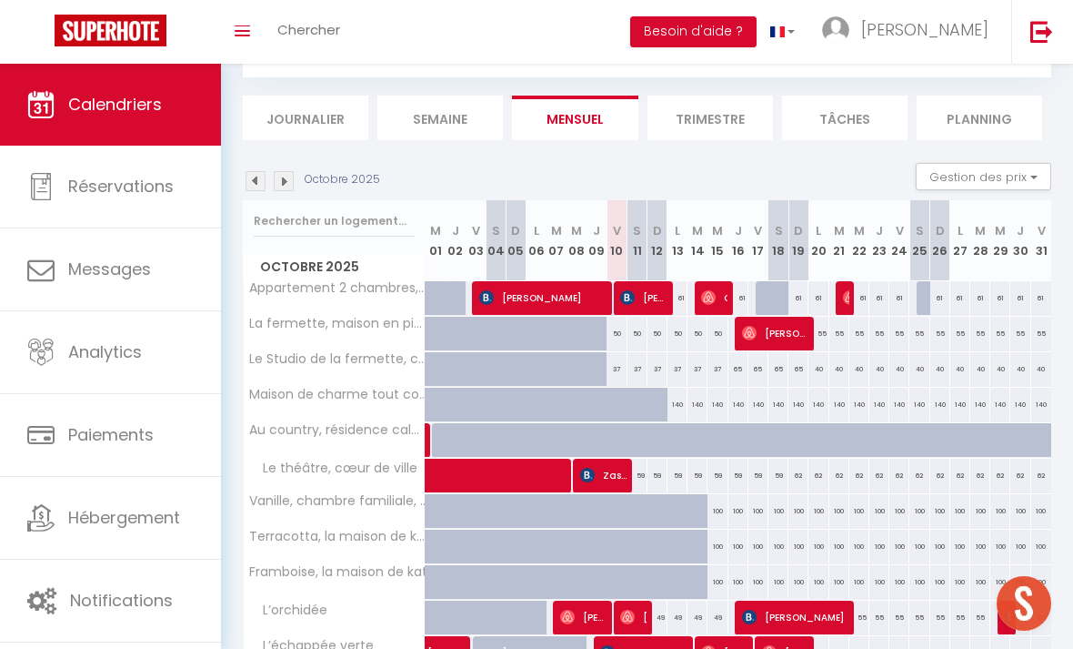
click at [639, 475] on span at bounding box center [585, 475] width 293 height 35
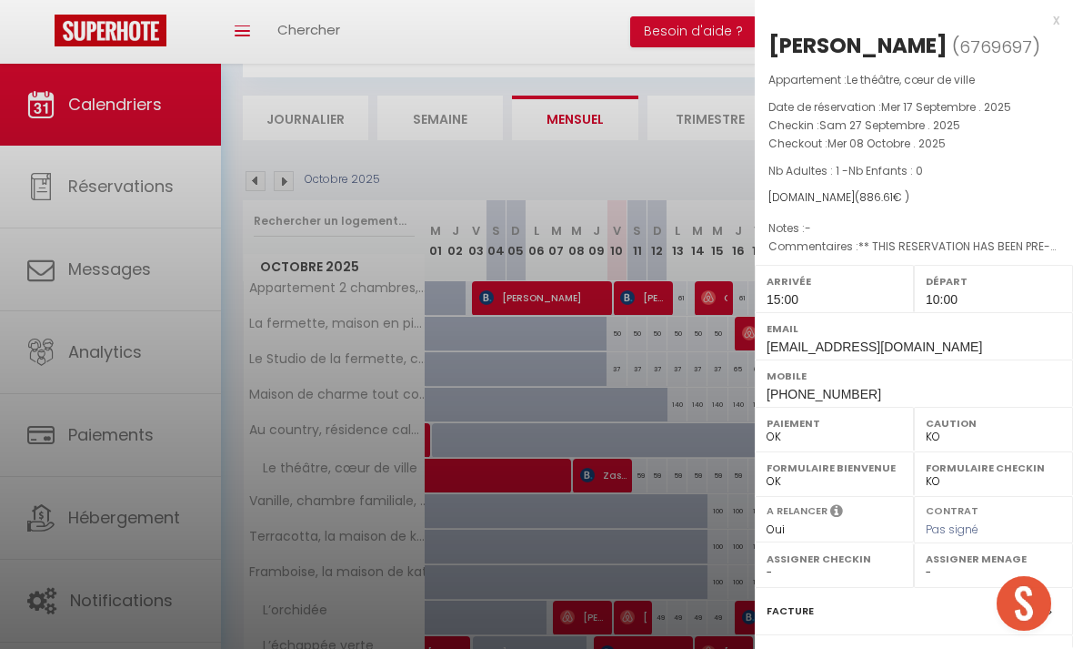
click at [657, 528] on div at bounding box center [536, 324] width 1073 height 649
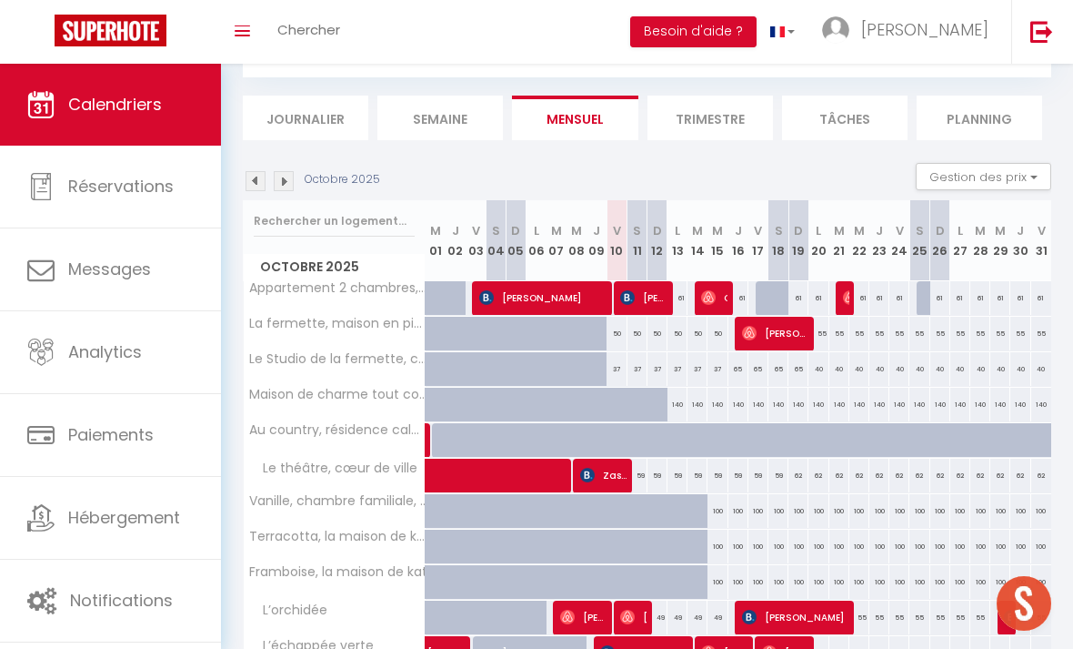
click at [728, 474] on span at bounding box center [585, 475] width 293 height 35
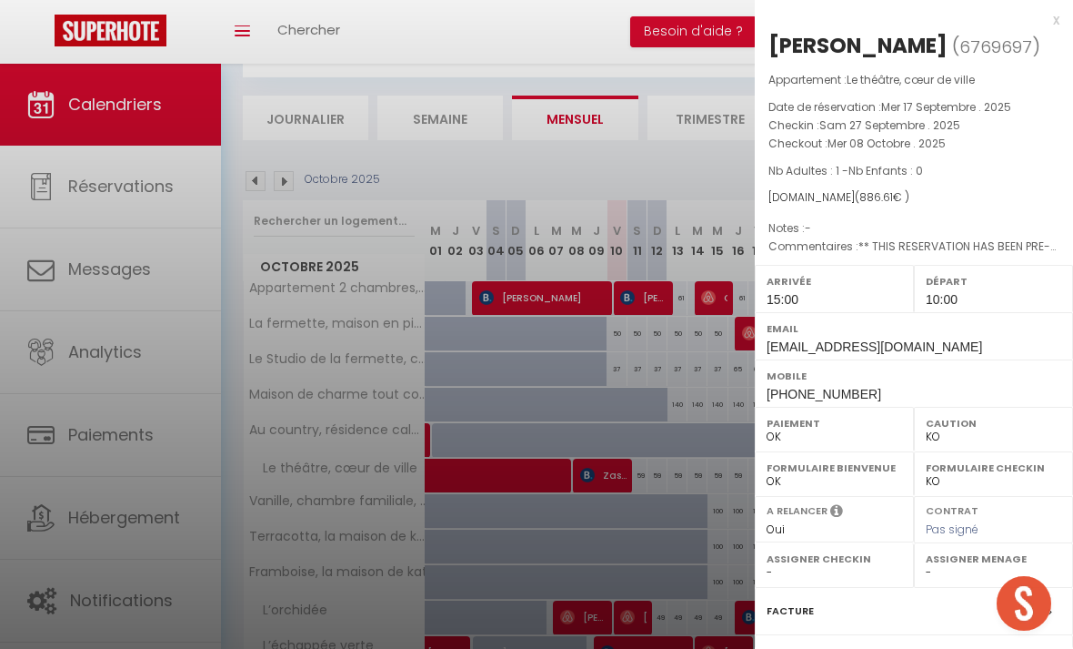
click at [736, 474] on div at bounding box center [536, 324] width 1073 height 649
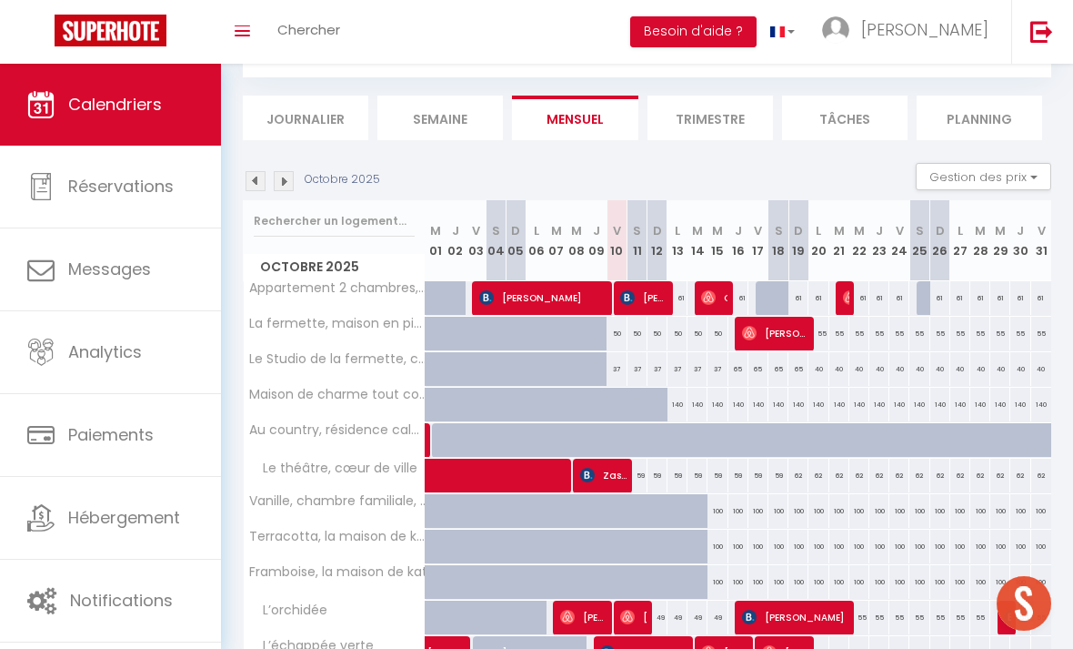
click at [781, 471] on div "59" at bounding box center [779, 475] width 20 height 34
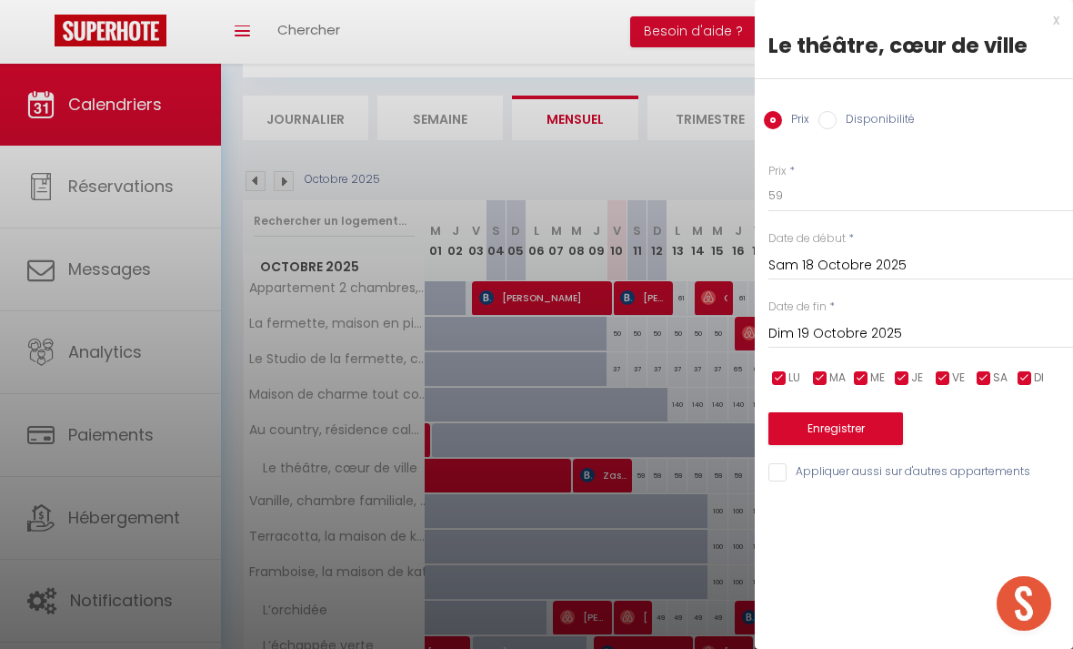
click at [828, 264] on input "Sam 18 Octobre 2025" at bounding box center [921, 266] width 305 height 24
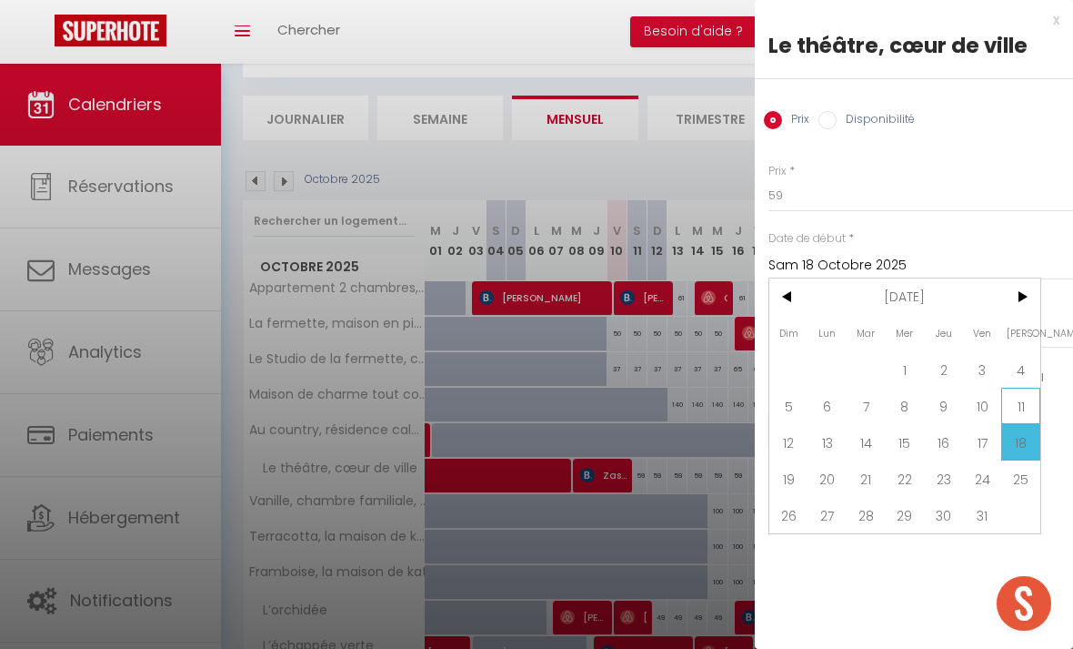
click at [1011, 415] on span "11" at bounding box center [1020, 405] width 39 height 36
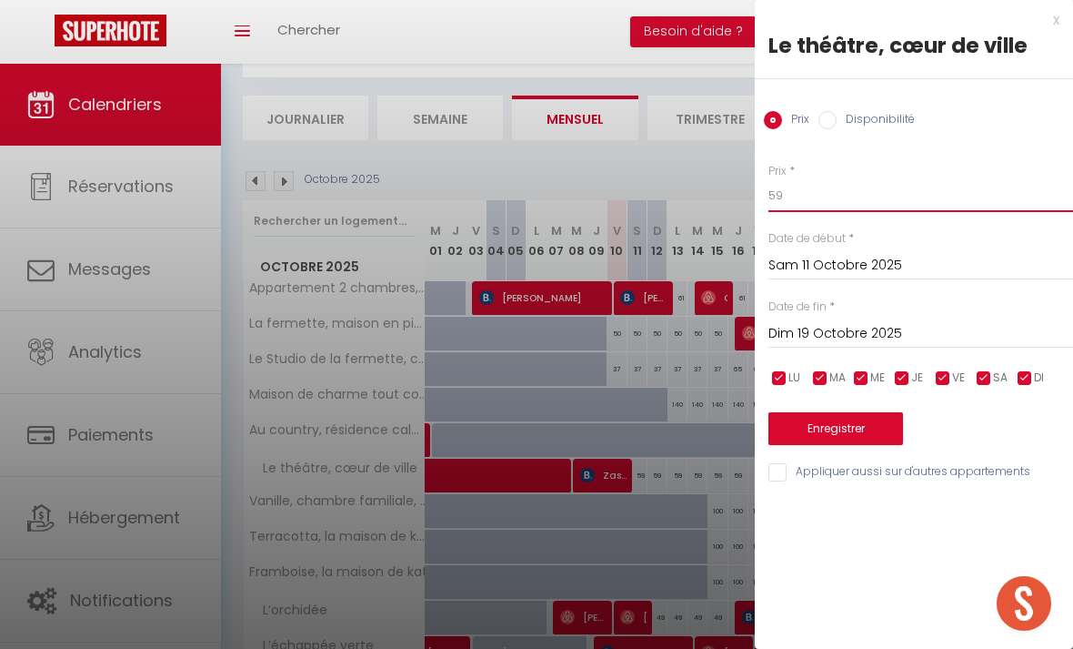
click at [821, 206] on input "59" at bounding box center [921, 195] width 305 height 33
click at [879, 428] on button "Enregistrer" at bounding box center [836, 428] width 135 height 33
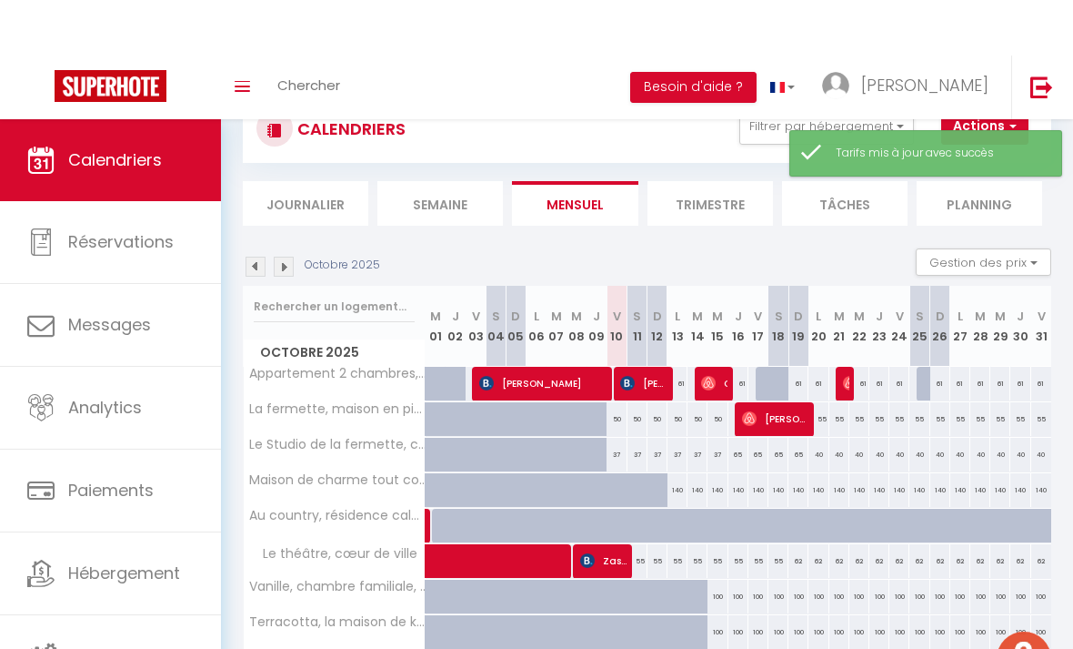
scroll to position [0, 0]
